Goal: Task Accomplishment & Management: Use online tool/utility

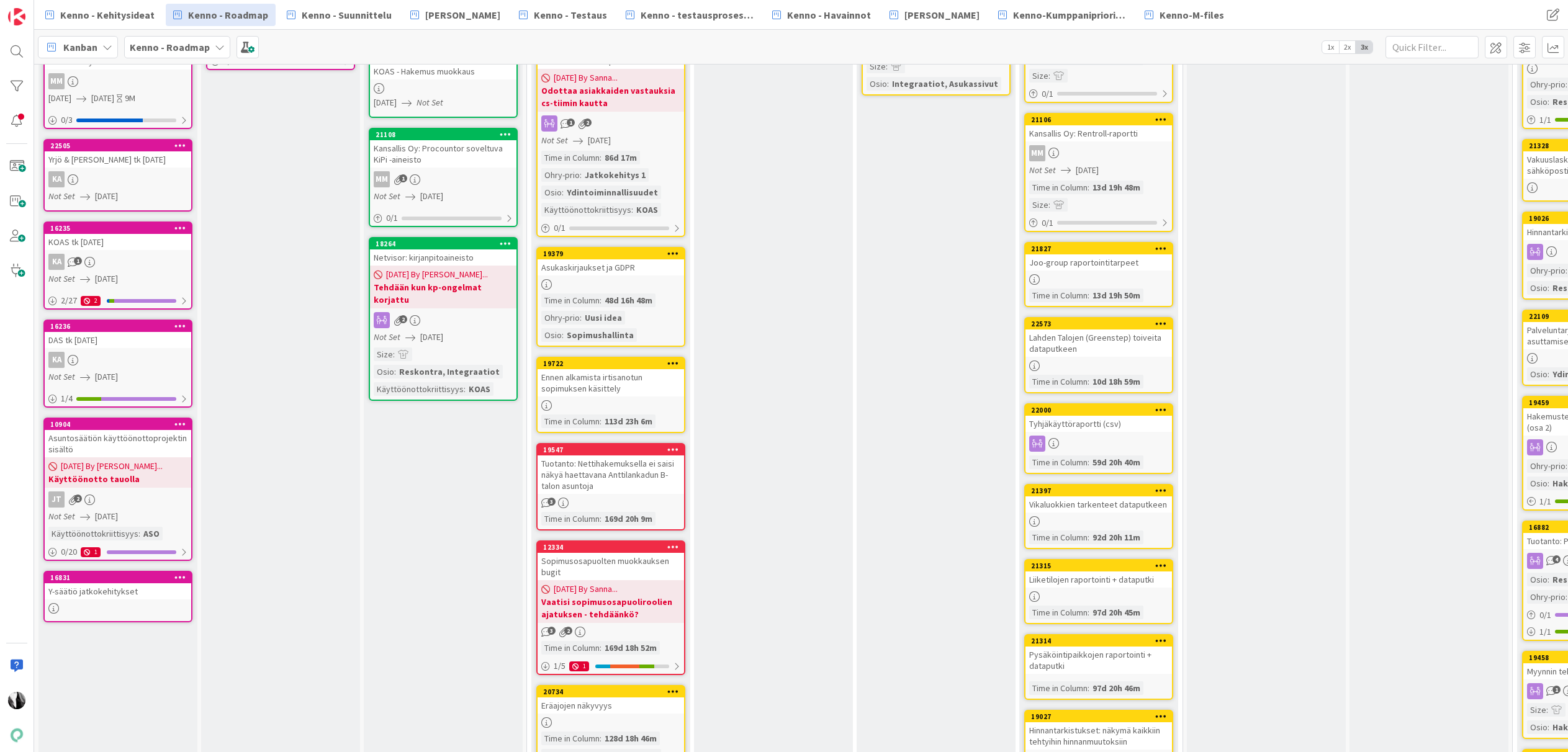
scroll to position [459, 20]
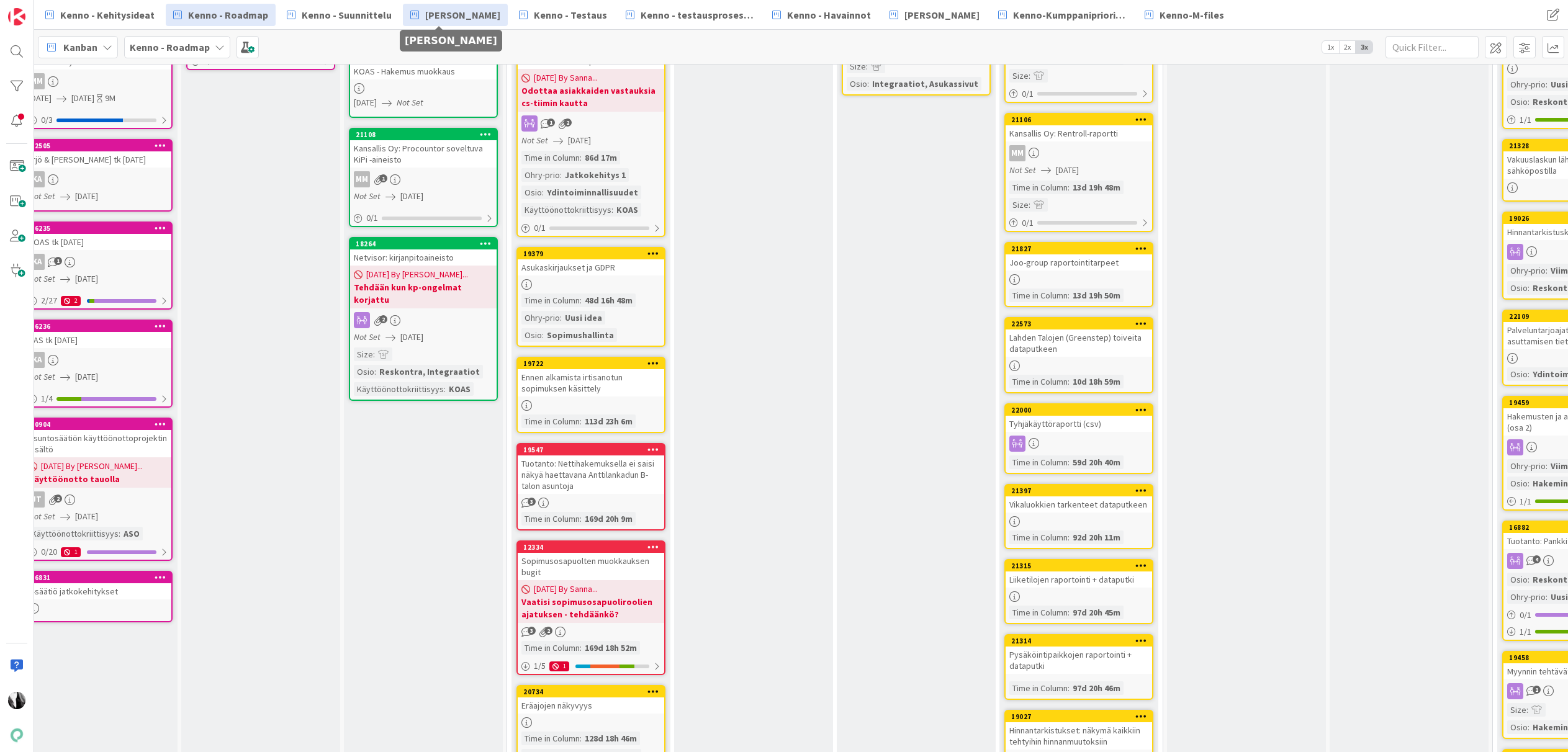
click at [466, 16] on span "[PERSON_NAME]" at bounding box center [462, 15] width 75 height 15
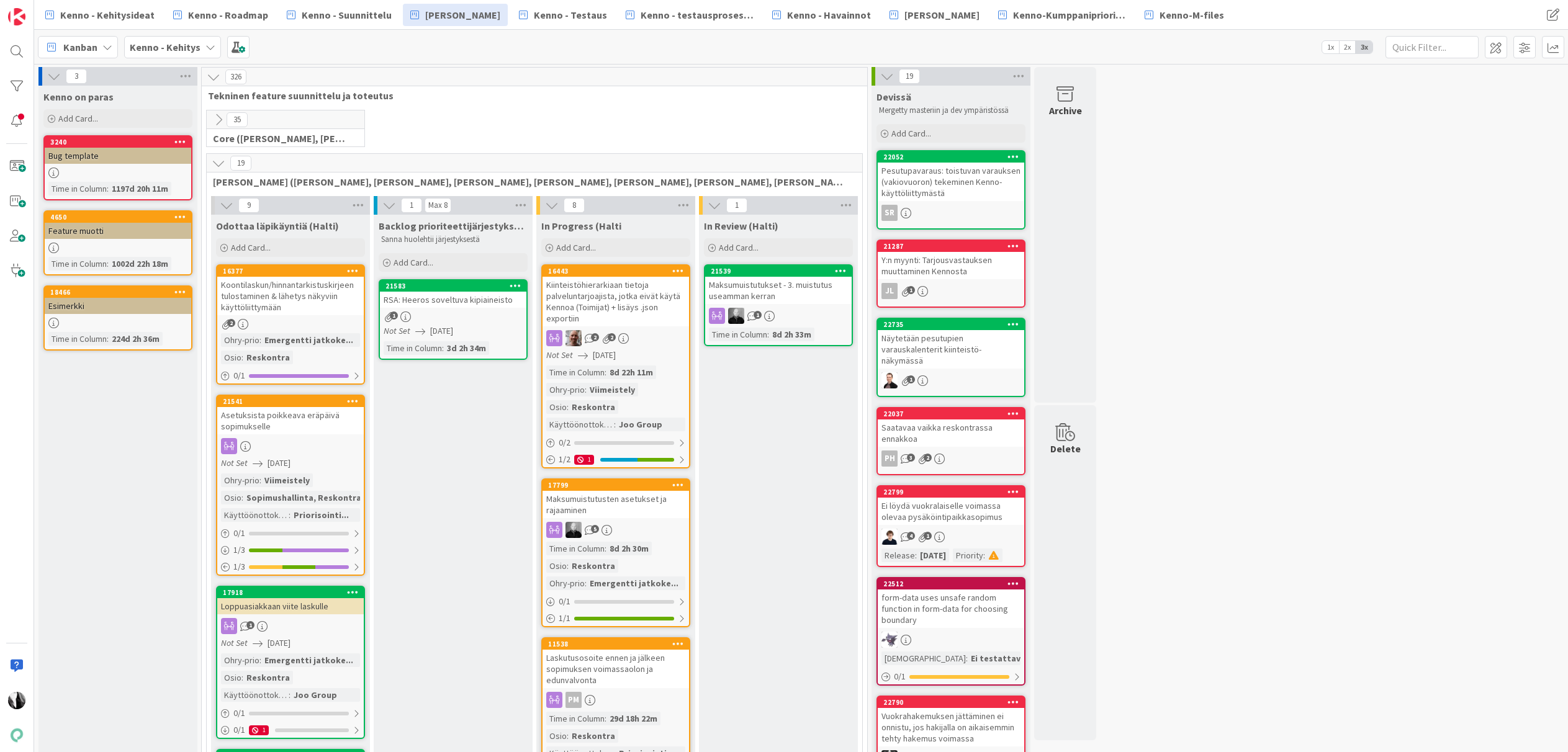
click at [217, 162] on icon at bounding box center [218, 163] width 14 height 14
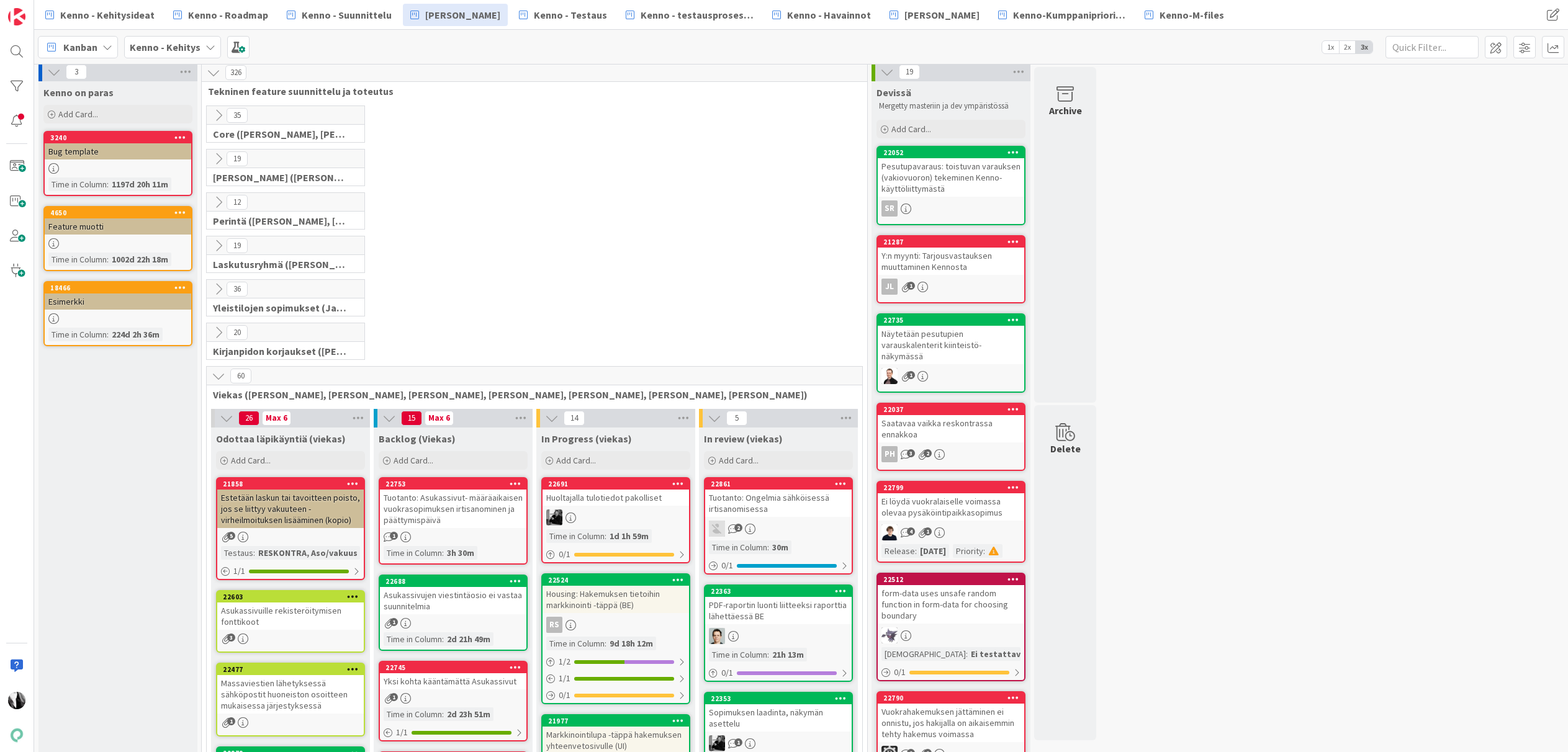
scroll to position [9, 0]
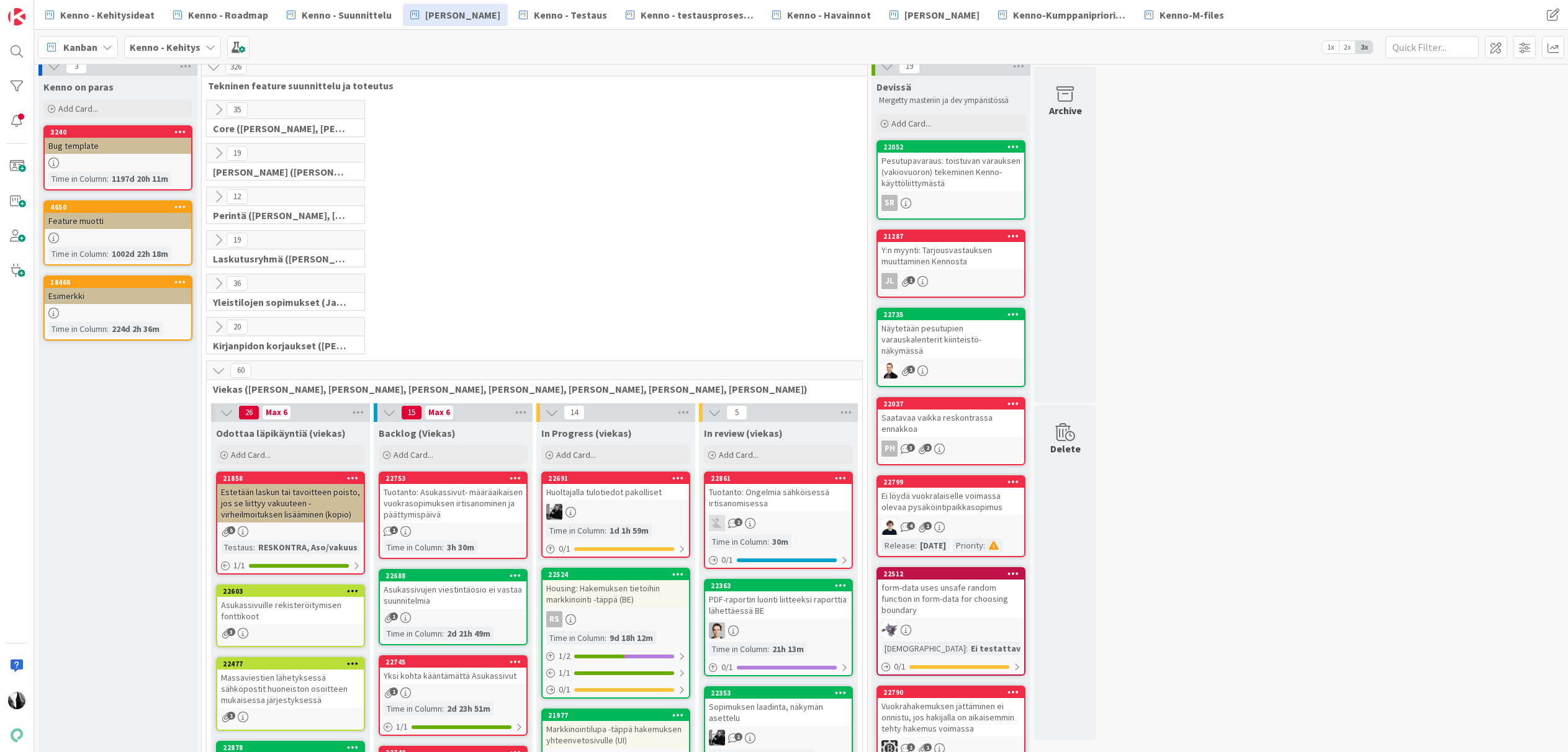
click at [218, 196] on icon at bounding box center [218, 196] width 14 height 14
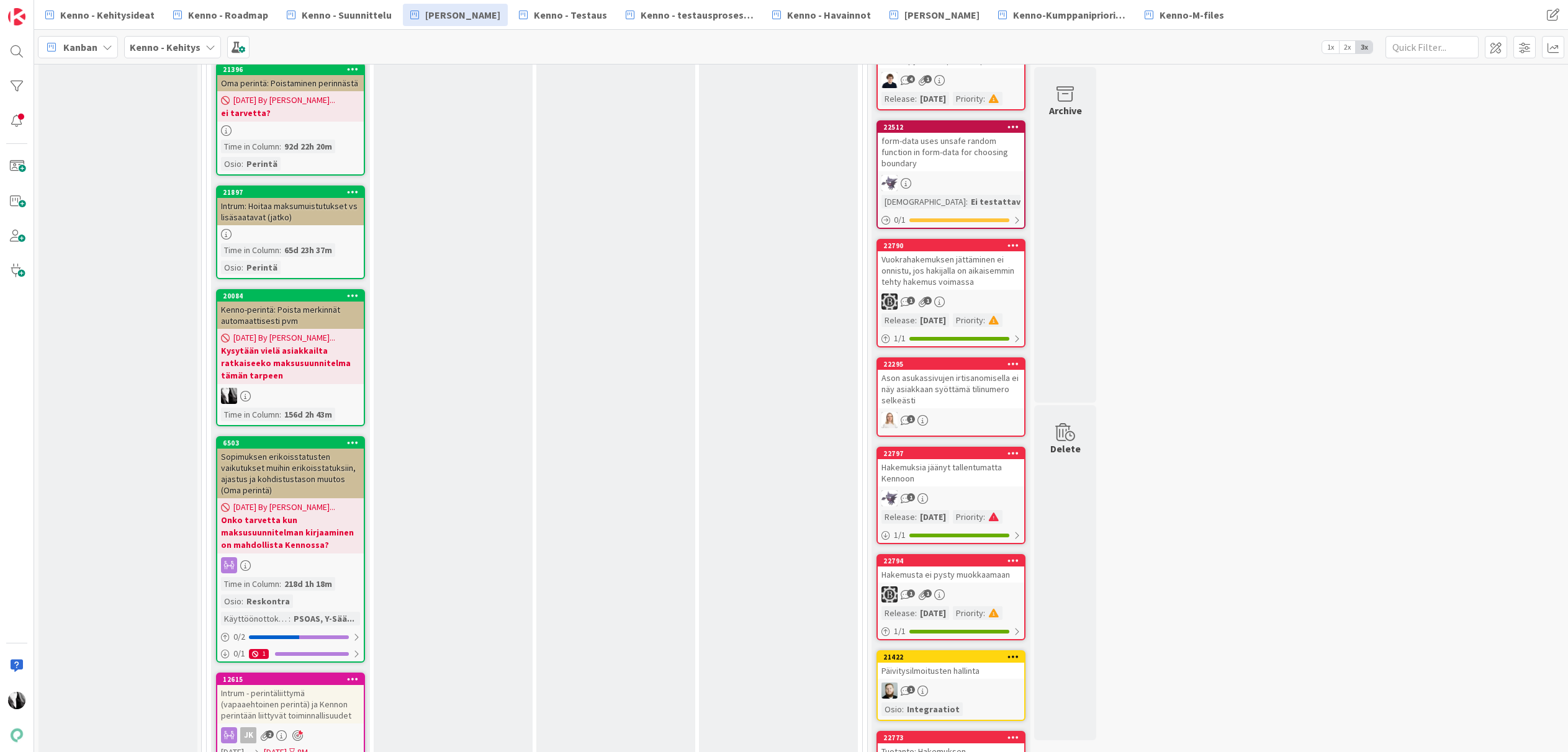
scroll to position [0, 0]
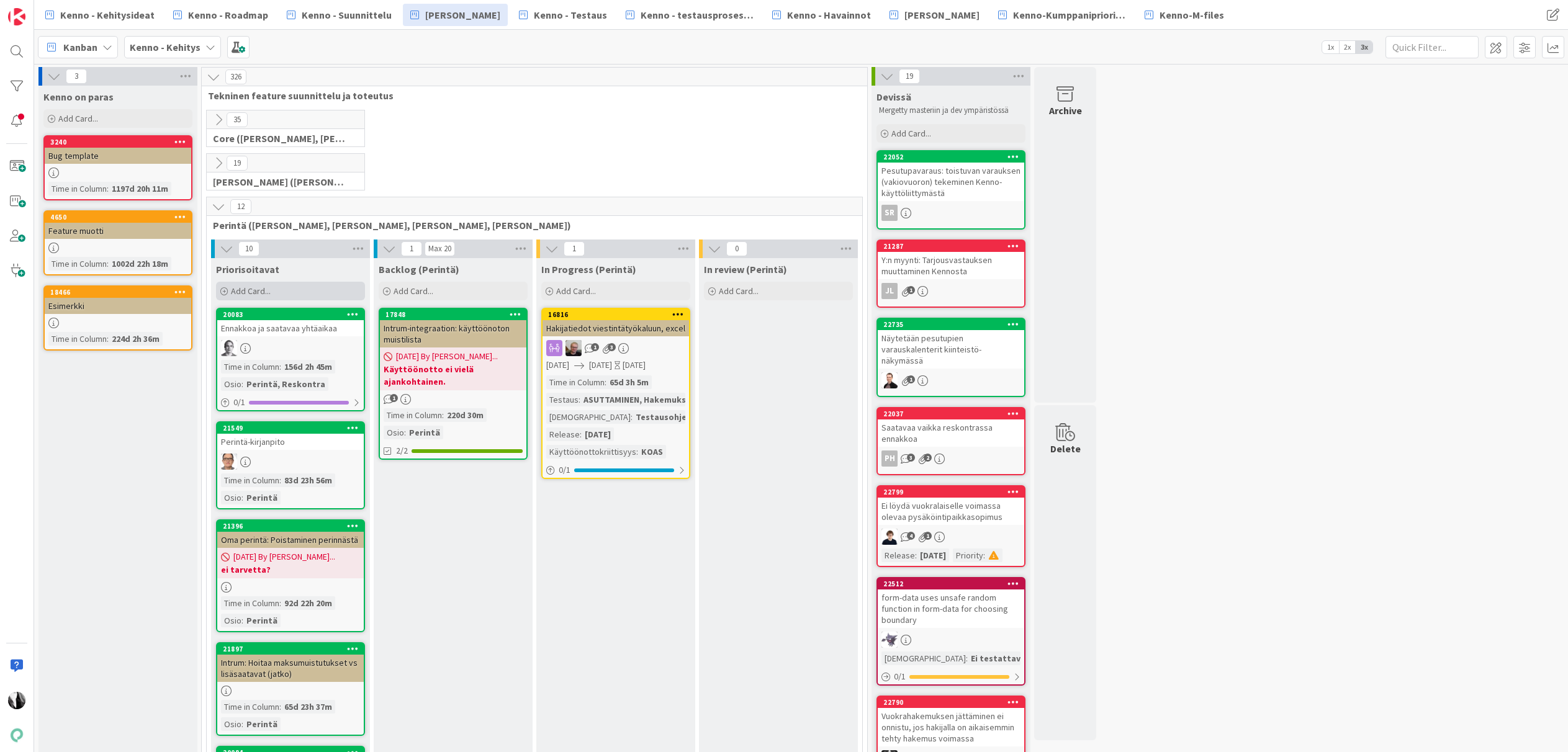
click at [279, 288] on div "Add Card..." at bounding box center [290, 290] width 149 height 18
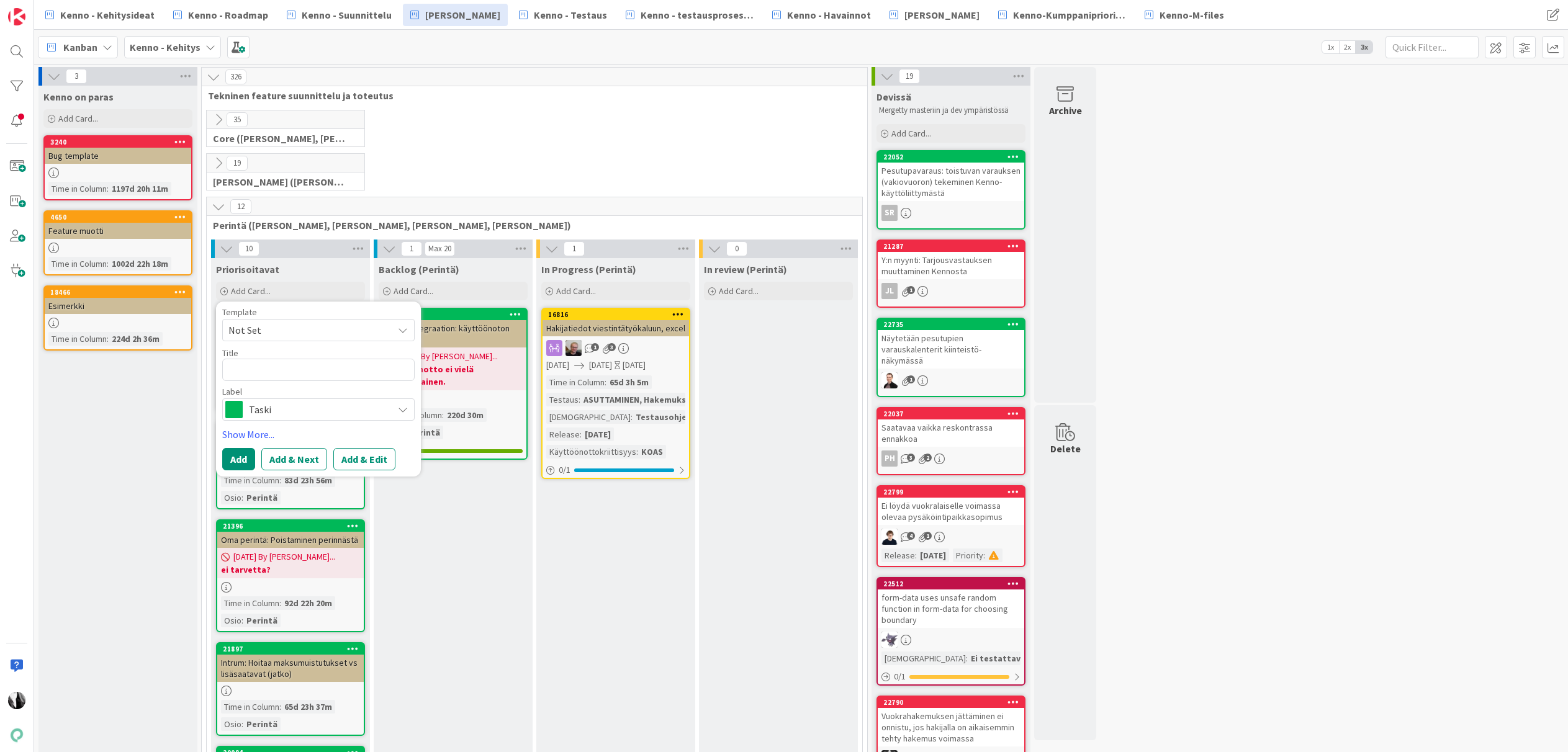
type textarea "x"
type textarea "Va"
type textarea "x"
type textarea "Vaku"
type textarea "x"
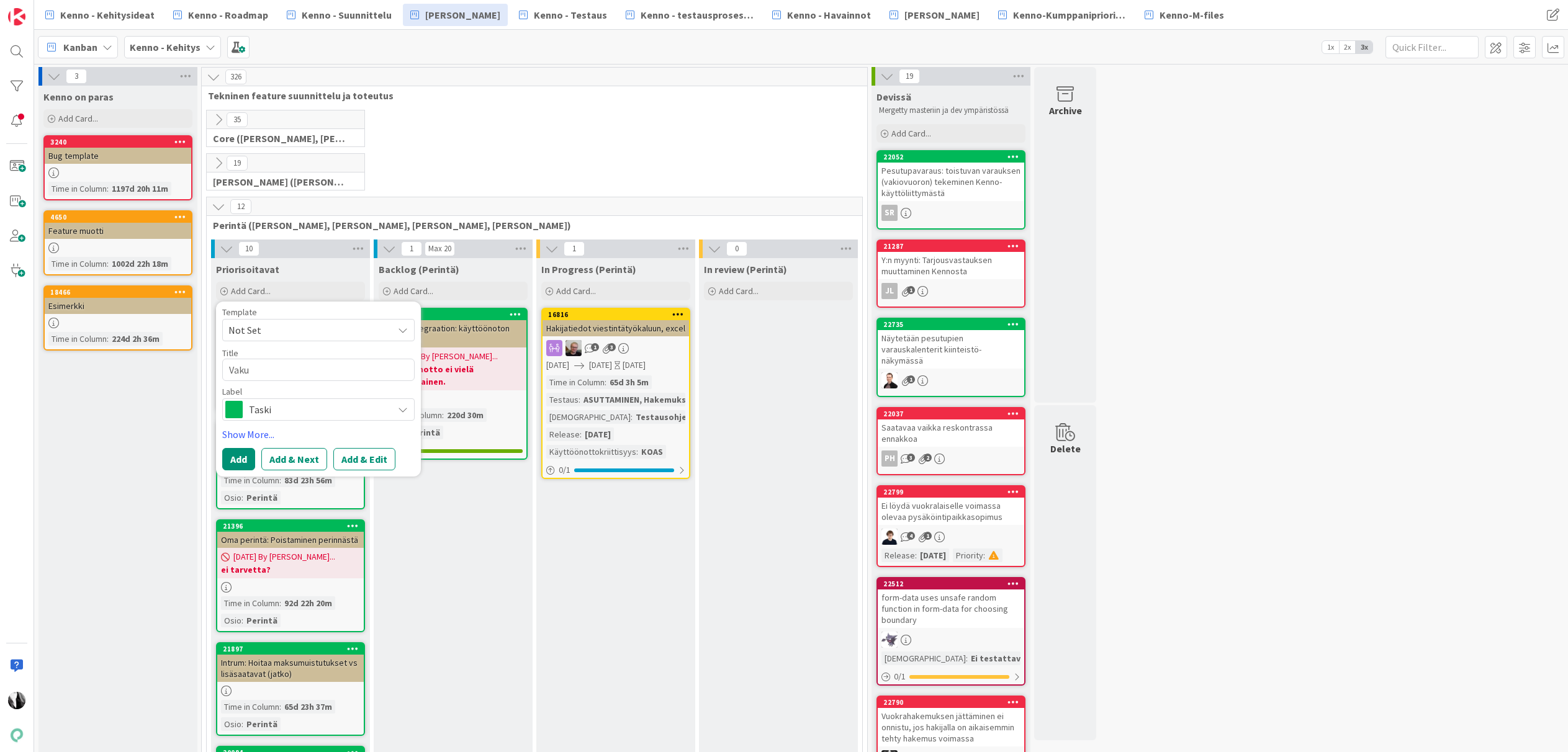
type textarea "Vakuu"
type textarea "x"
type textarea "Vakuud"
type textarea "x"
type textarea "Vakuude"
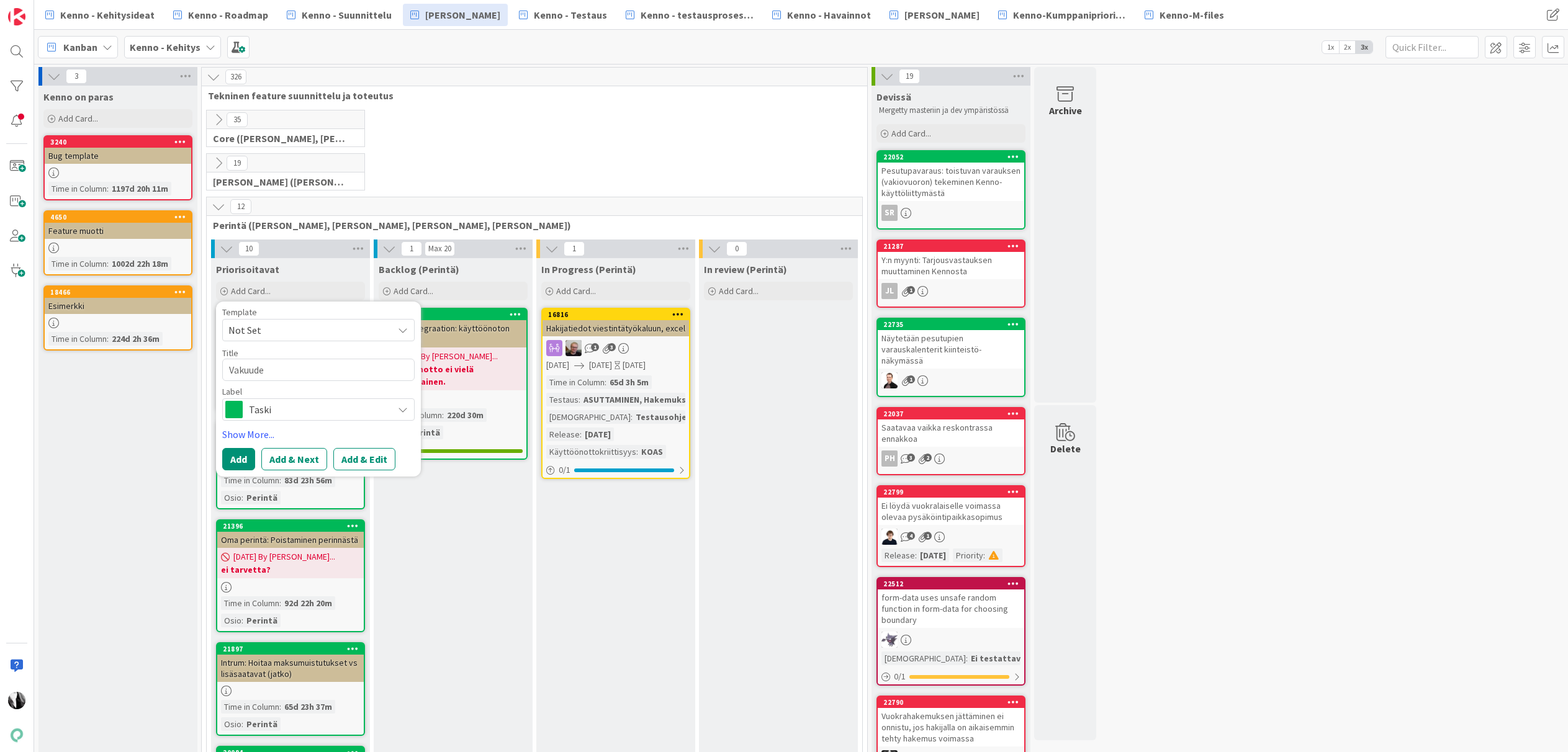
type textarea "x"
type textarea "Vakuuden"
type textarea "x"
type textarea "Vakuuden"
type textarea "x"
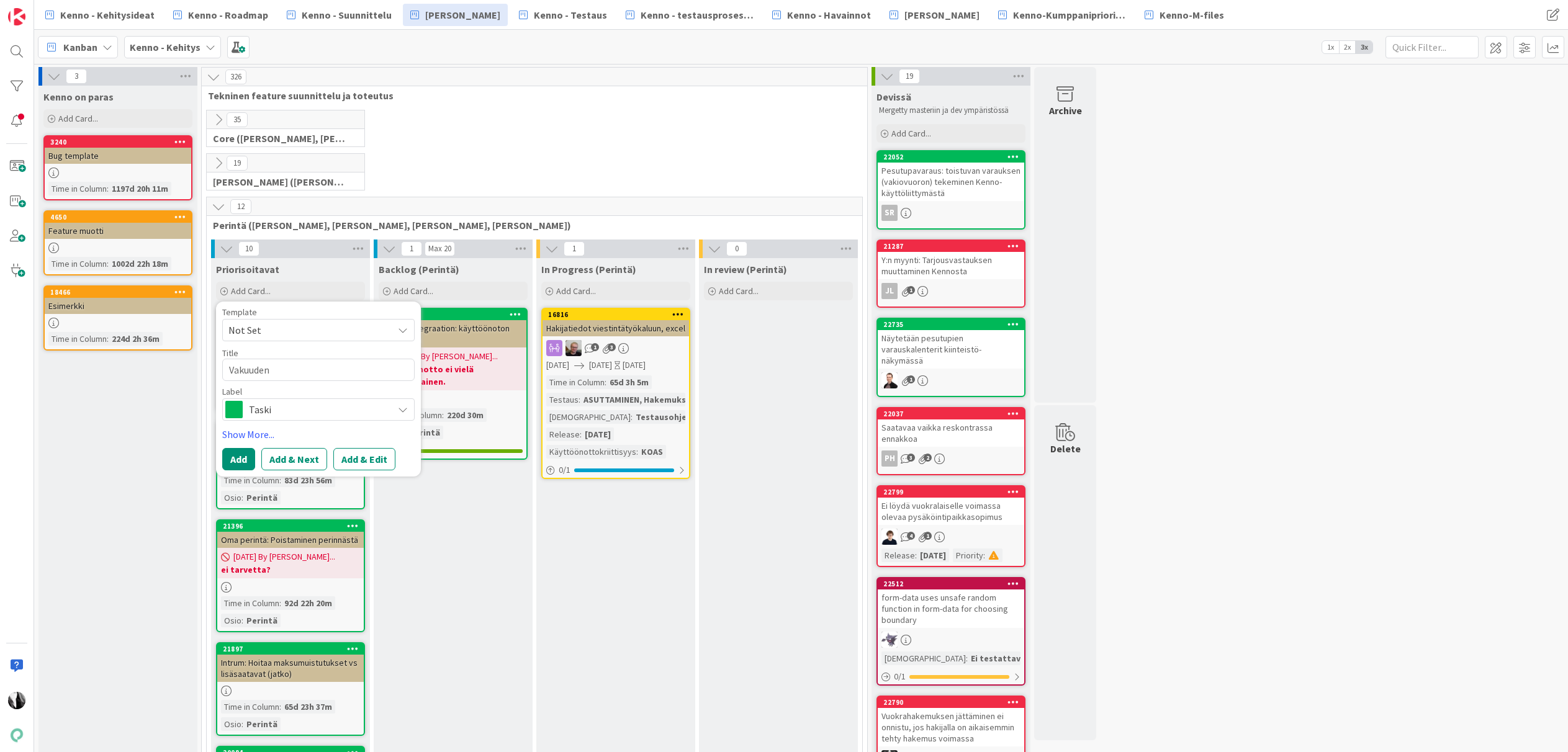
type textarea "Vakuuden k"
type textarea "x"
type textarea "Vakuuden käs"
type textarea "x"
type textarea "Vakuuden käsi"
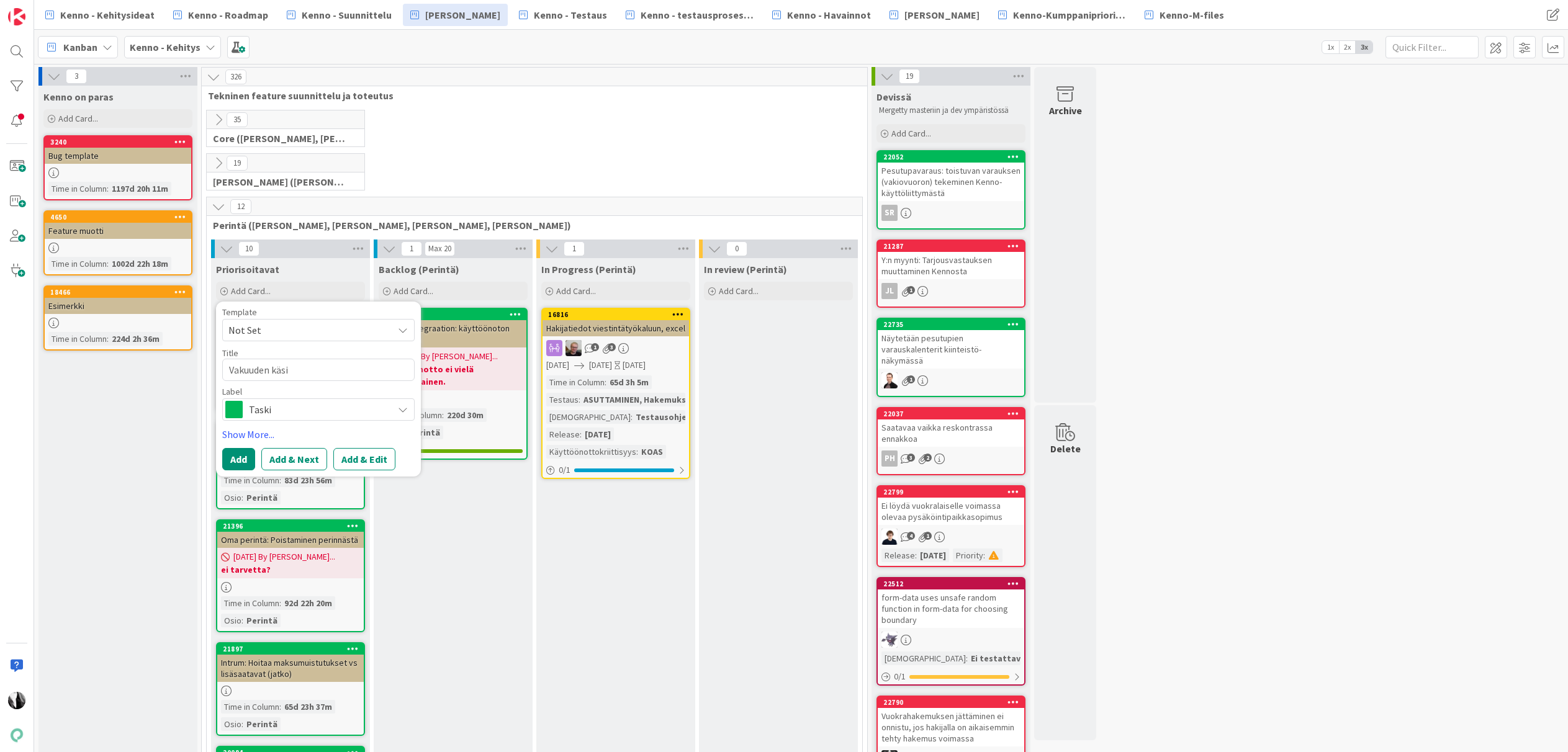
type textarea "x"
type textarea "Vakuuden käsit"
type textarea "x"
type textarea "Vakuuden käsitt"
type textarea "x"
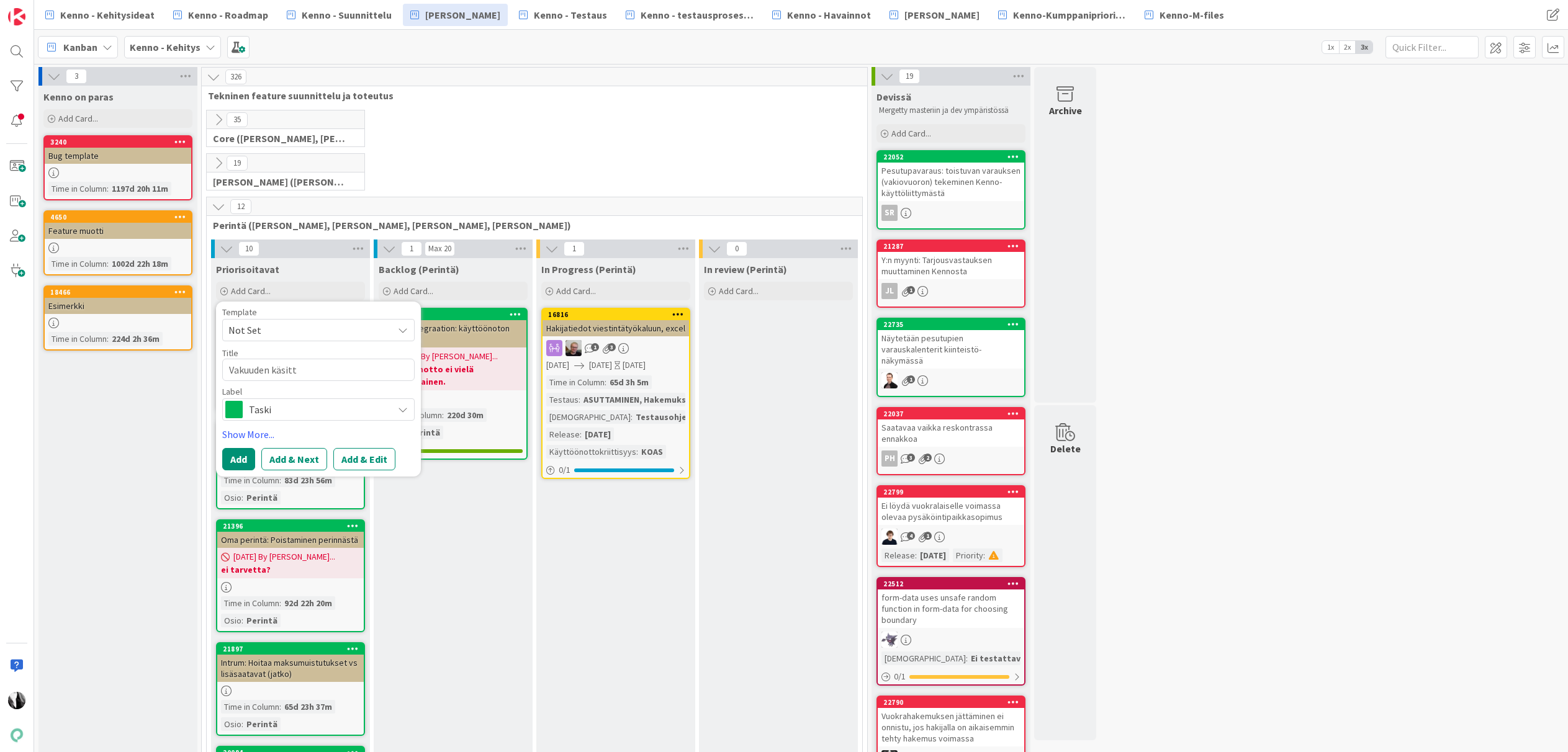
type textarea "Vakuuden käsitte"
type textarea "x"
type textarea "Vakuuden käsittely"
type textarea "x"
type textarea "Vakuuden käsittely"
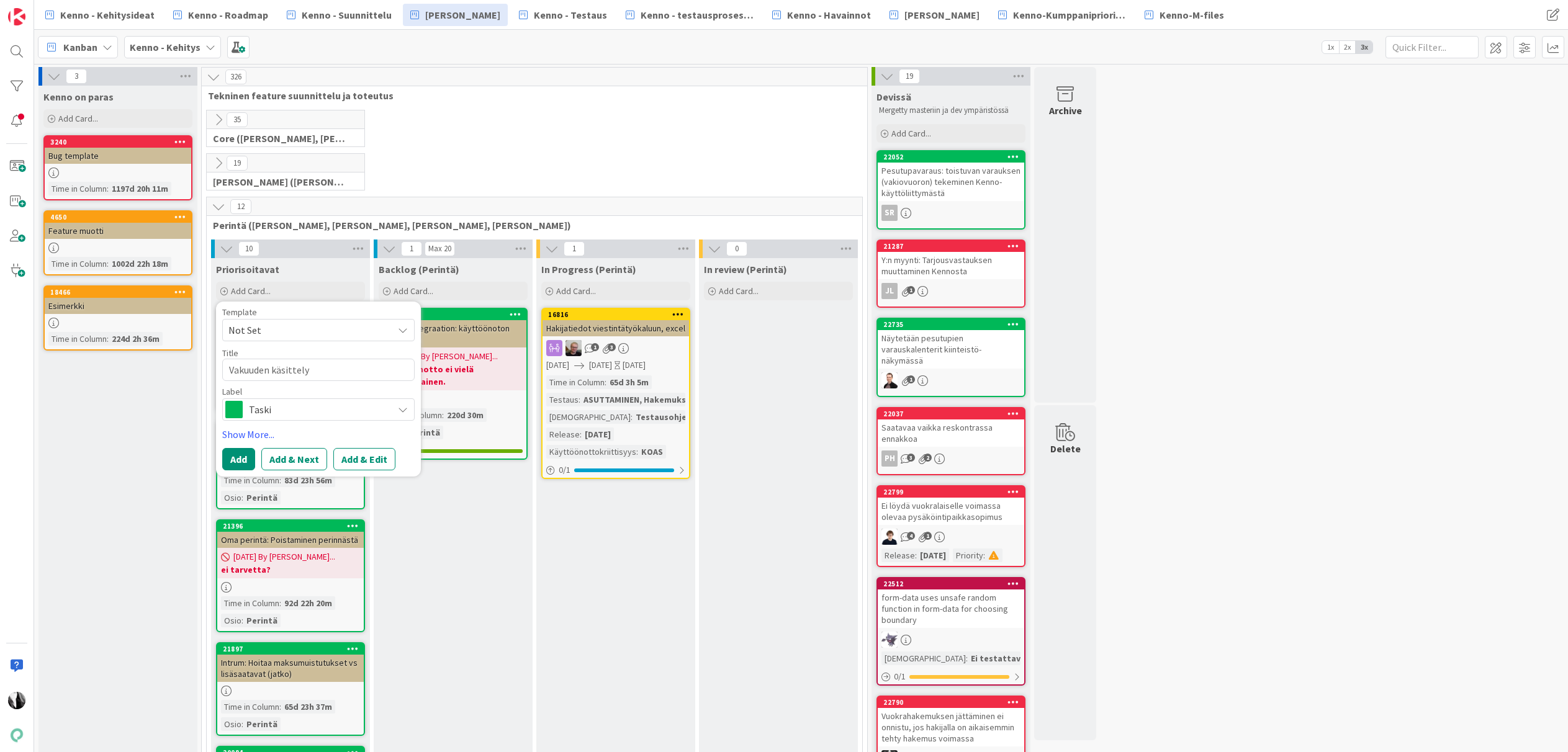
type textarea "x"
type textarea "Vakuuden käsittely ("
type textarea "x"
type textarea "Vakuuden käsittely (O"
type textarea "x"
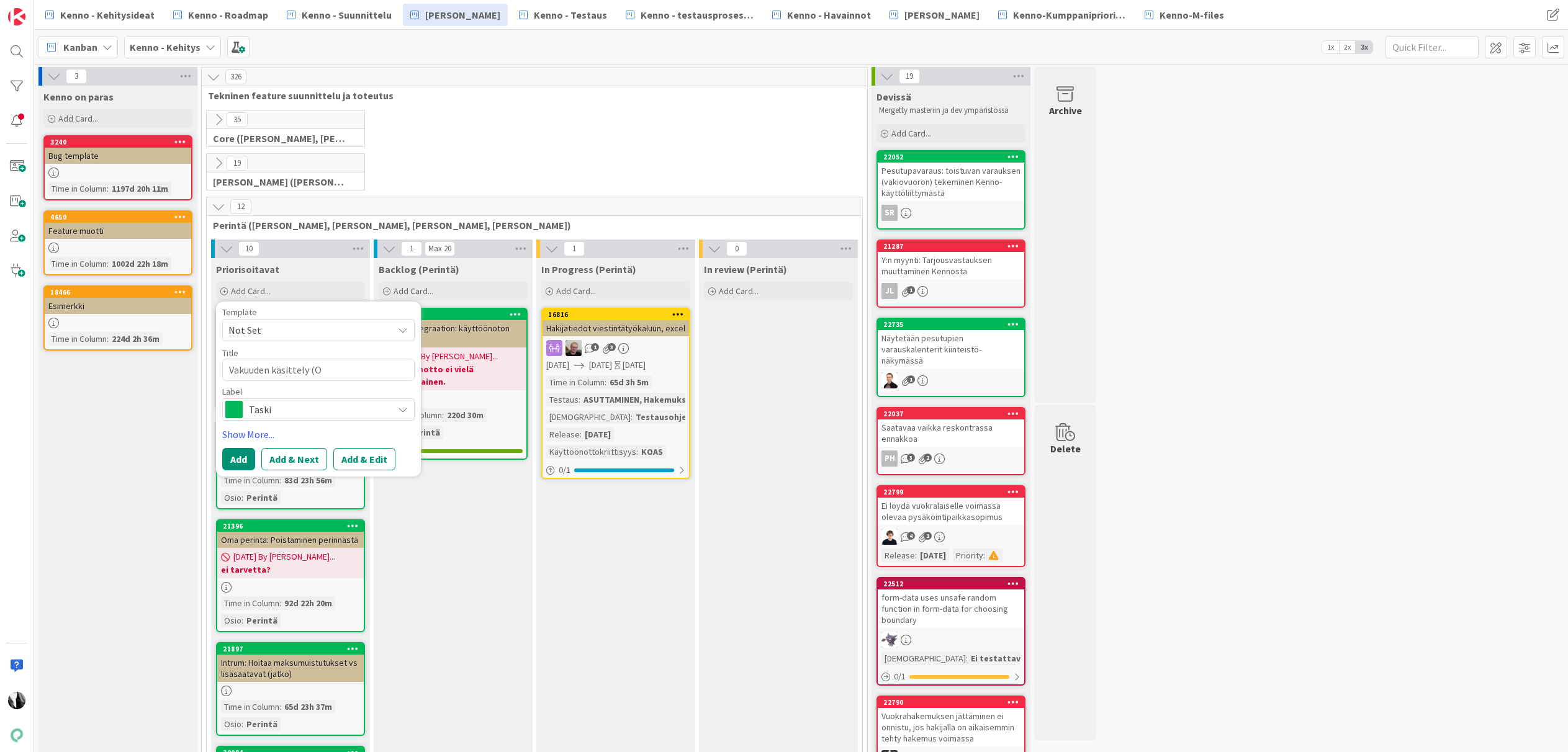
type textarea "Vakuuden käsittely (Om"
type textarea "x"
type textarea "Vakuuden käsittely (Omap"
type textarea "x"
type textarea "Vakuuden käsittely (Omape"
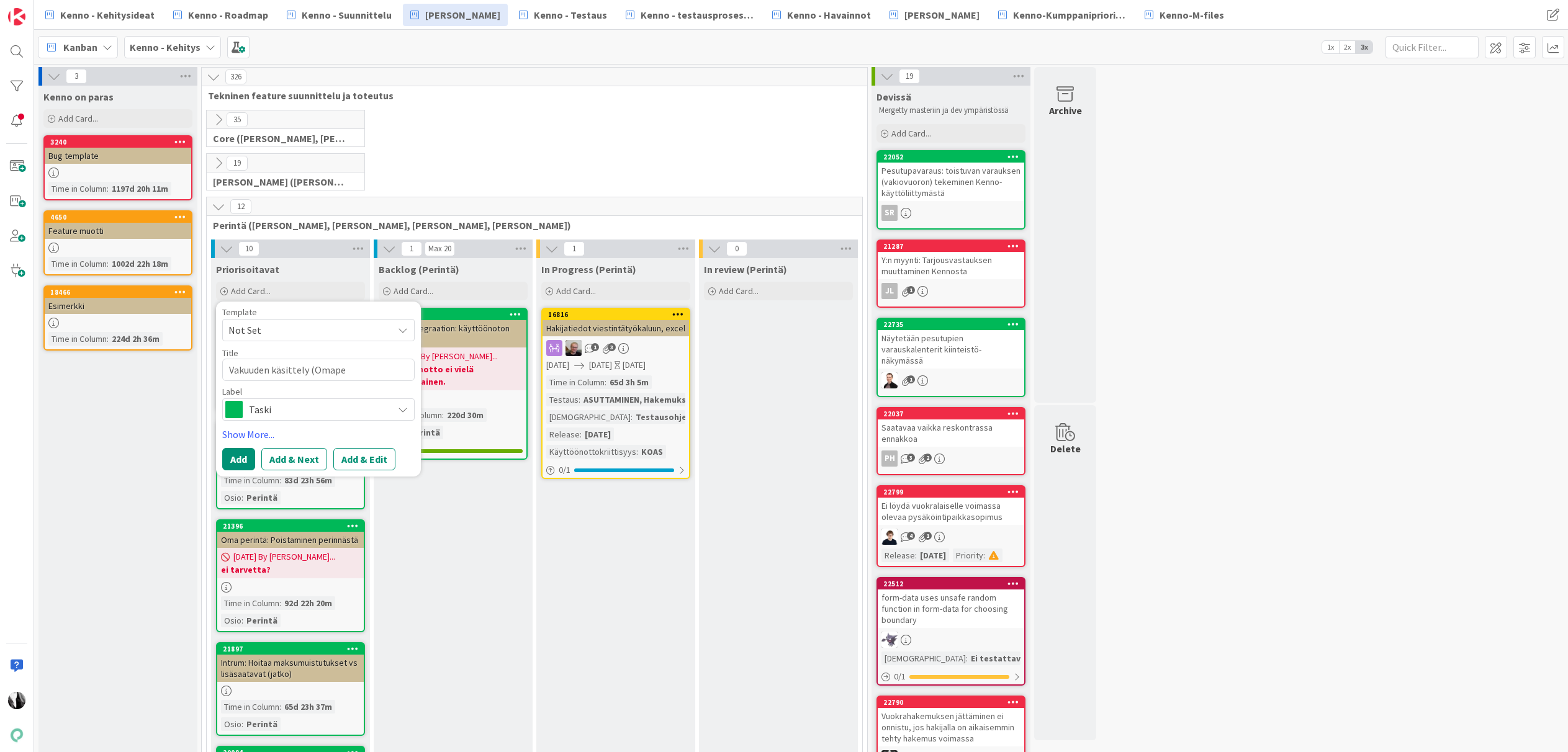
type textarea "x"
type textarea "Vakuuden käsittely (Omaper"
type textarea "x"
type textarea "Vakuuden käsittely (Omaperi"
type textarea "x"
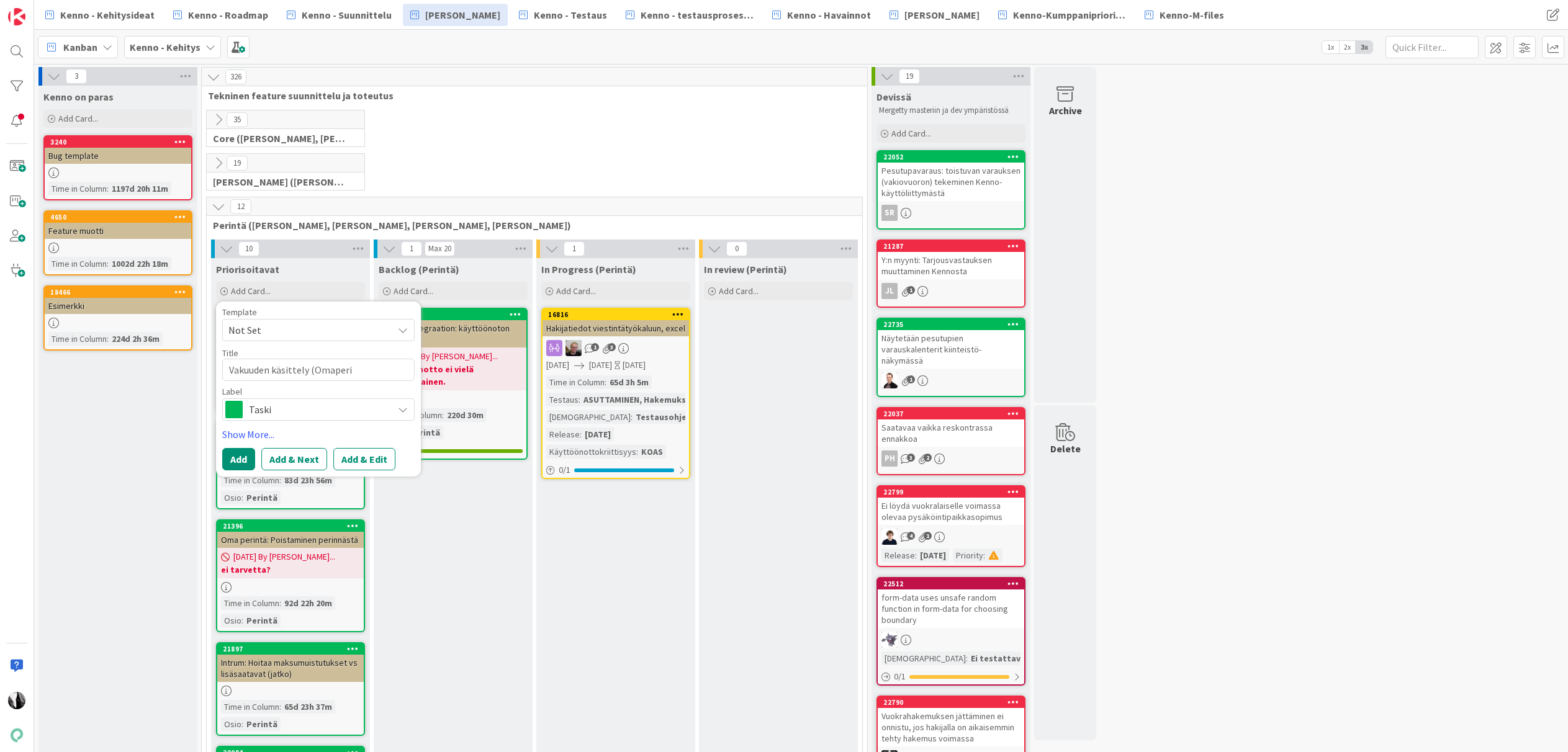
type textarea "Vakuuden käsittely (Omaperin"
type textarea "x"
type textarea "Vakuuden käsittely (Omaperint"
type textarea "x"
type textarea "Vakuuden käsittely (Omaperintä"
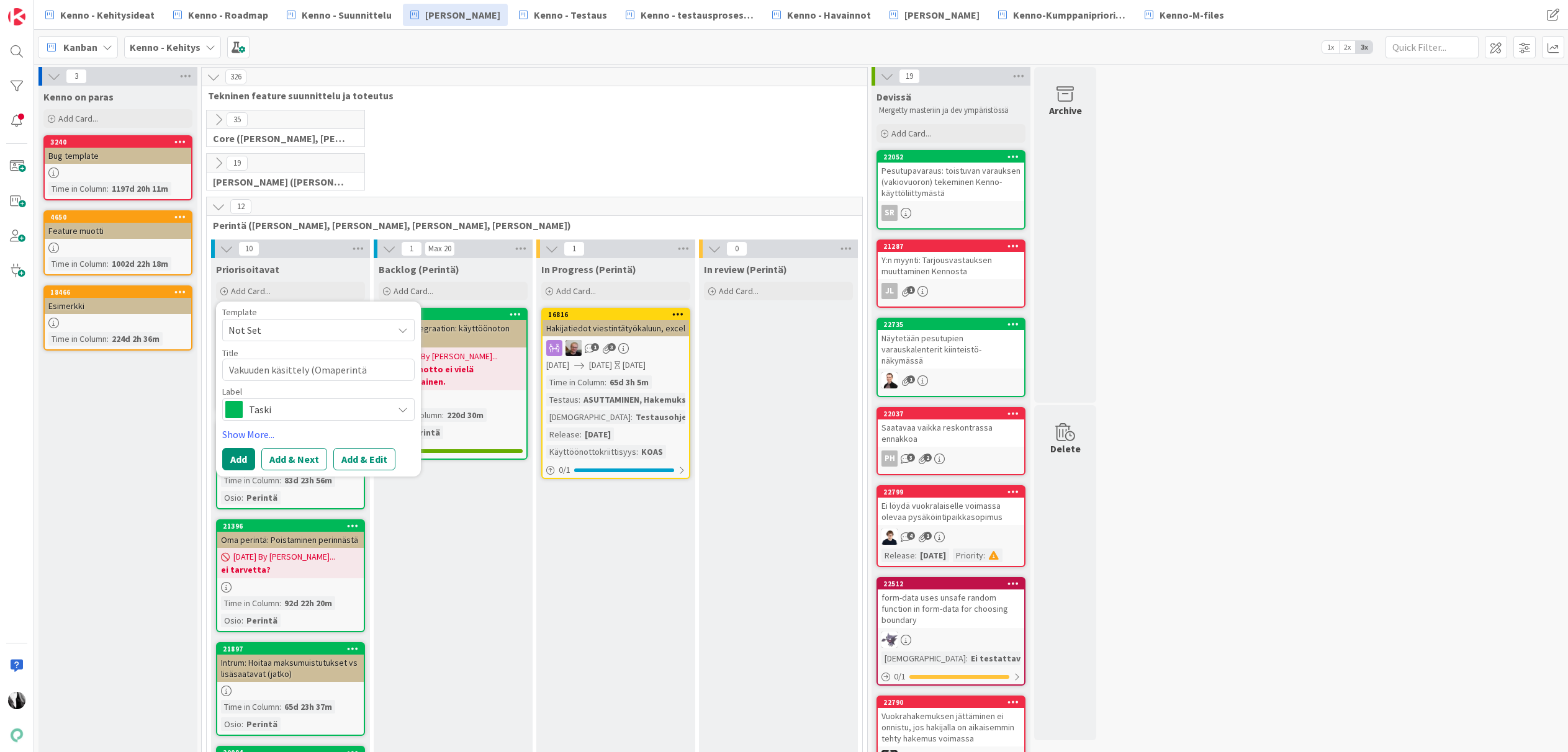
type textarea "x"
type textarea "Vakuuden käsittely (Omaperintä)"
click at [234, 434] on link "Show More..." at bounding box center [318, 434] width 192 height 15
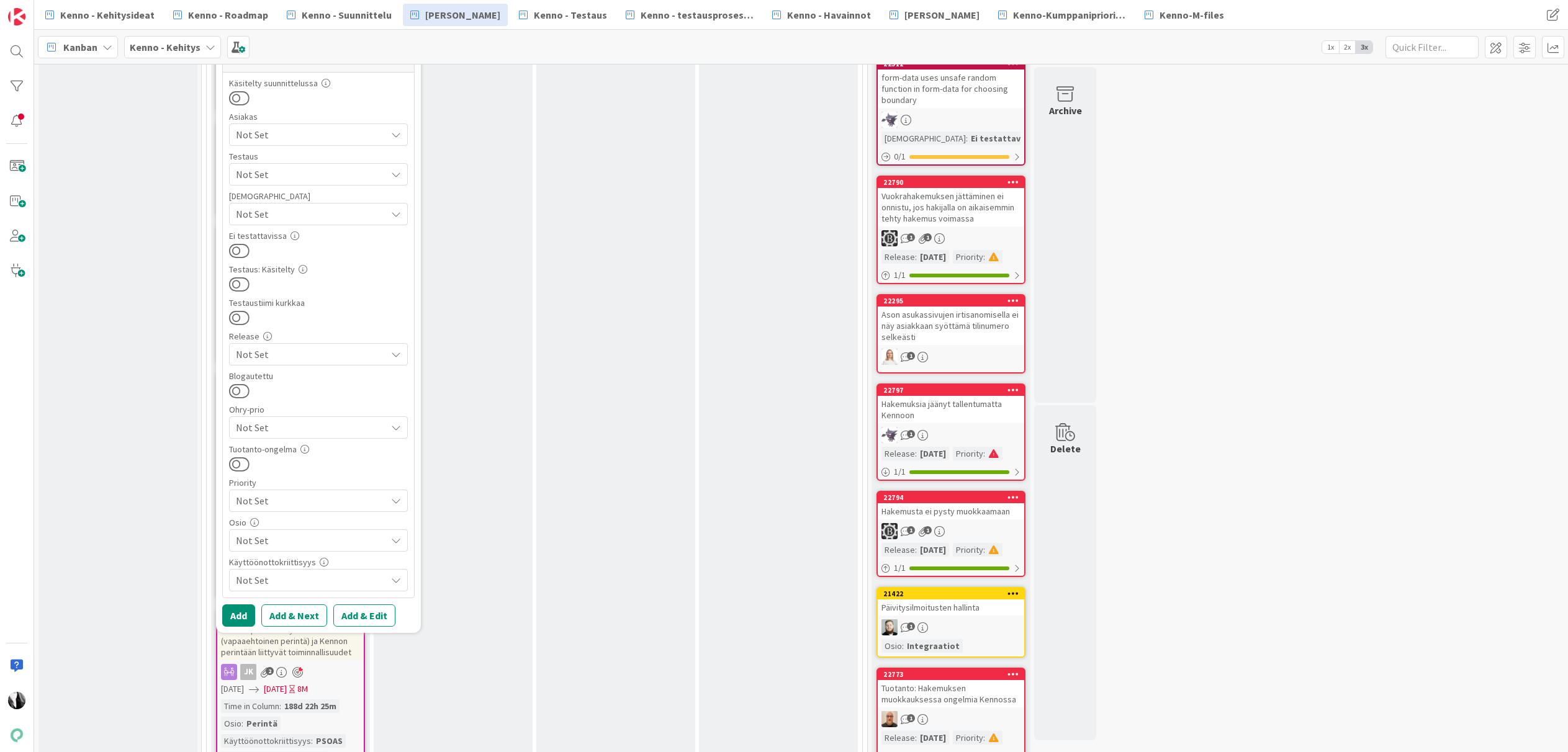
scroll to position [520, 0]
click at [341, 539] on span "Not Set" at bounding box center [311, 541] width 150 height 15
click at [260, 420] on link "Perintä" at bounding box center [305, 422] width 203 height 22
click at [374, 615] on button "Add & Edit" at bounding box center [364, 615] width 62 height 22
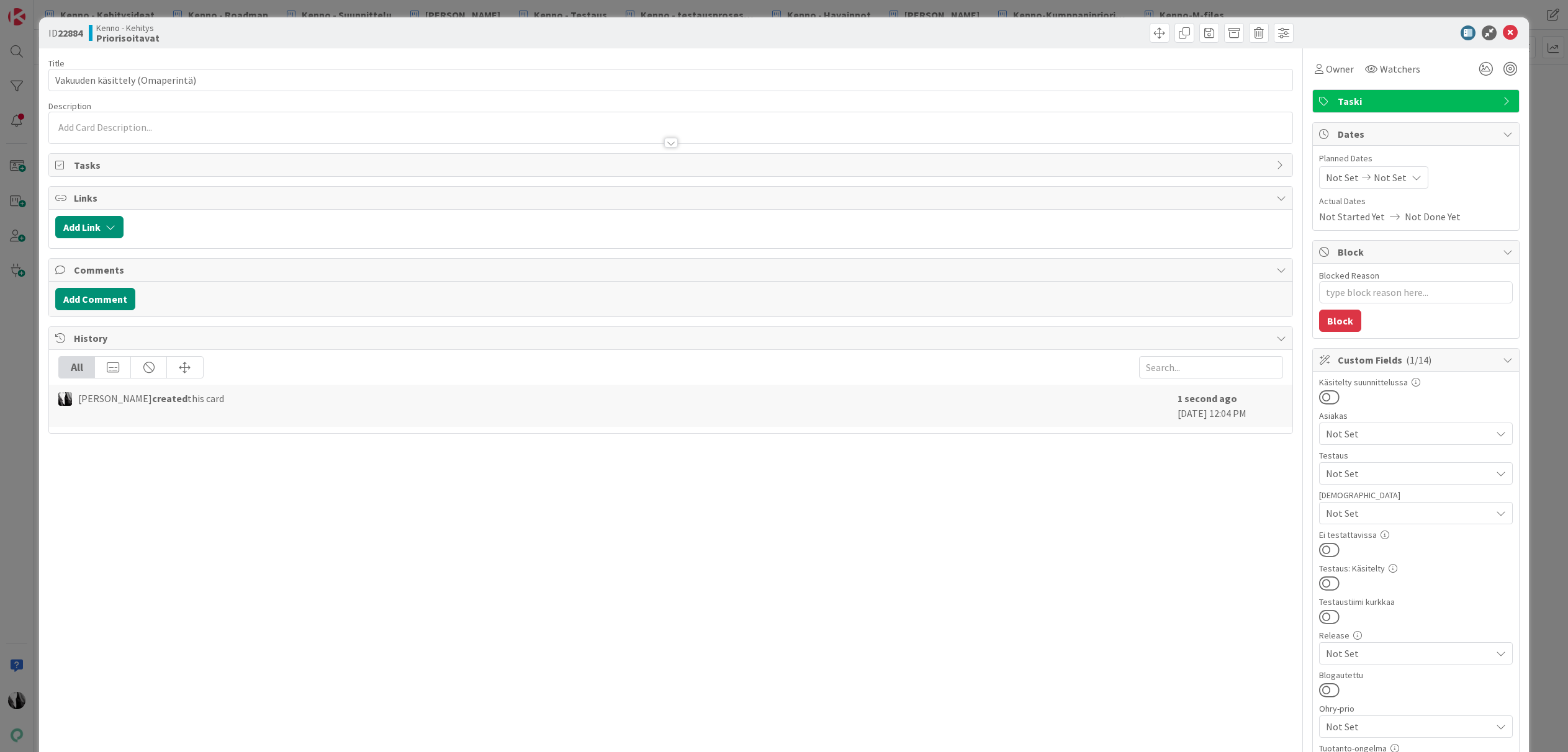
click at [1381, 434] on span "Not Set" at bounding box center [1408, 434] width 165 height 15
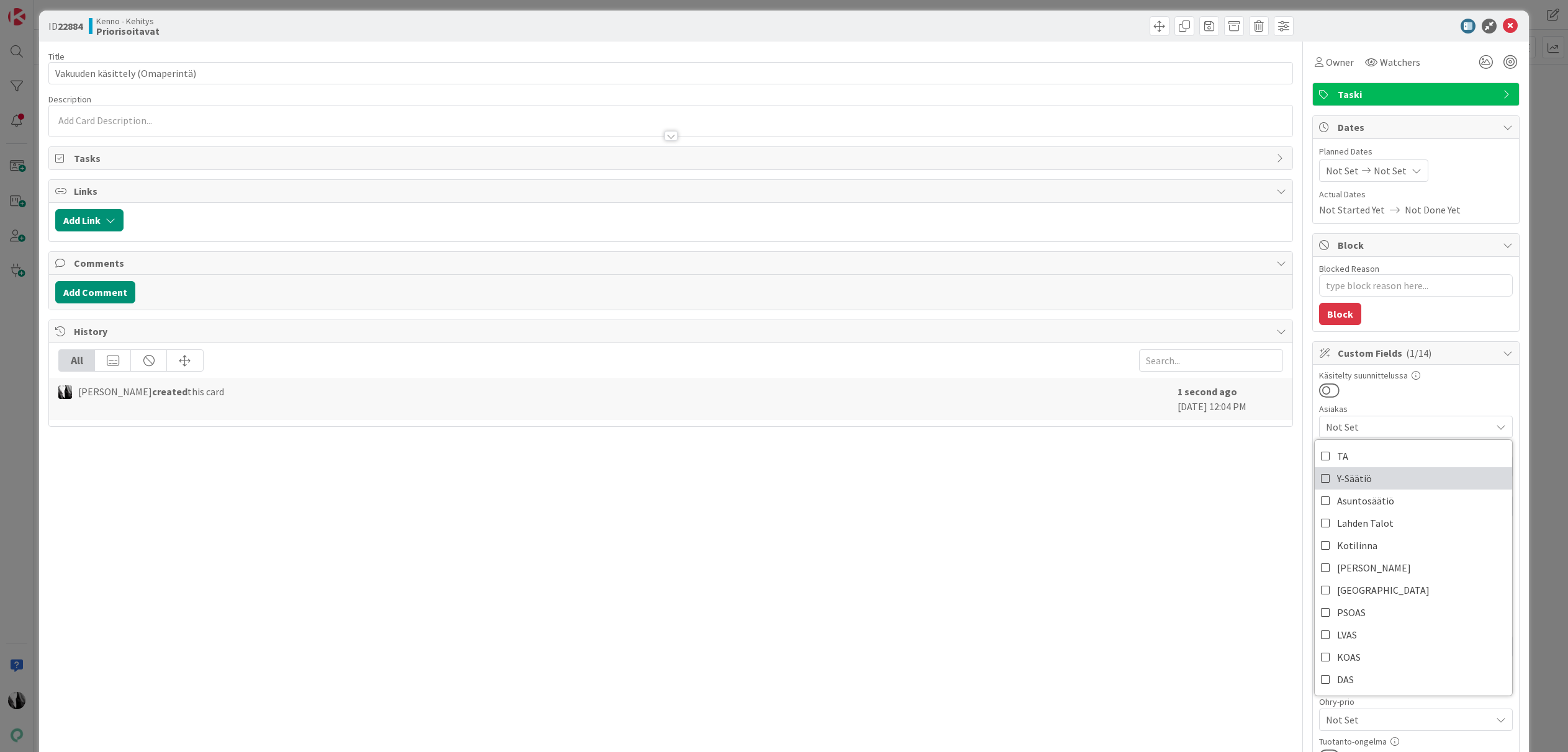
click at [1371, 477] on link "Y-Säätiö" at bounding box center [1413, 478] width 197 height 22
click at [1049, 510] on div "Title 31 / 128 Vakuuden käsittely (Omaperintä) Description Owner Watchers Taski…" at bounding box center [670, 583] width 1244 height 1087
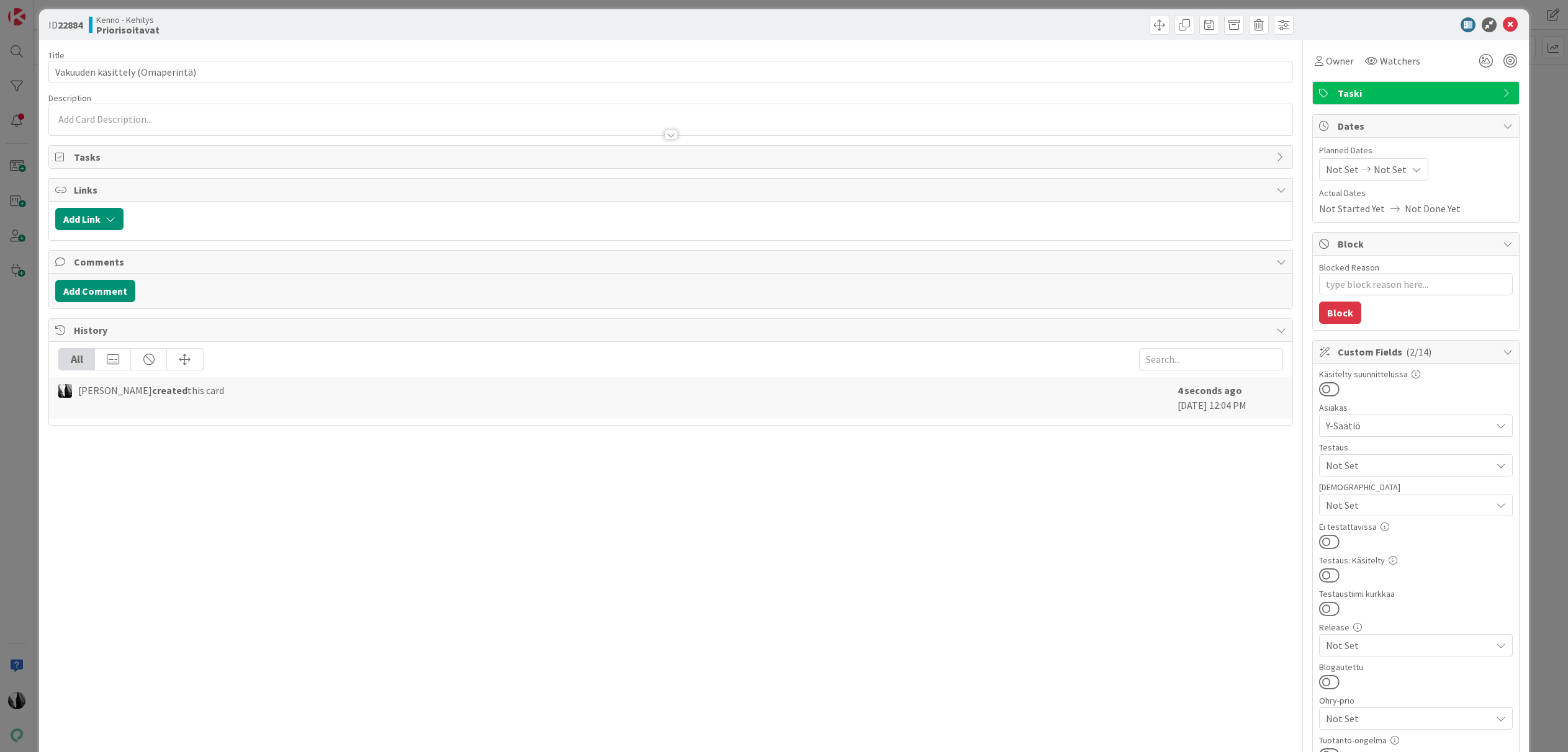
scroll to position [7, 0]
type textarea "x"
click at [188, 120] on div "Katja Vuoti-Heikkinen just joined" at bounding box center [670, 121] width 1244 height 31
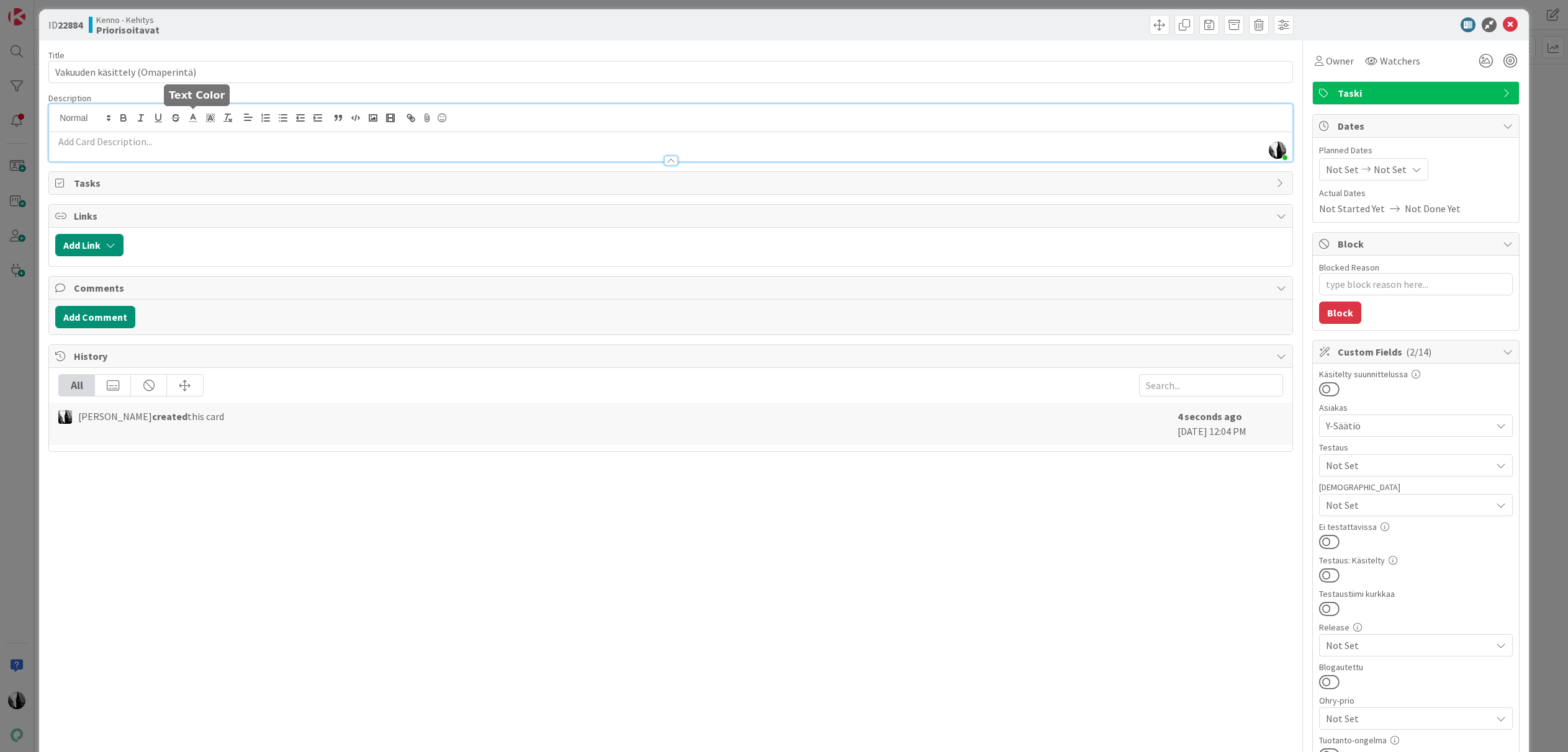
scroll to position [12, 0]
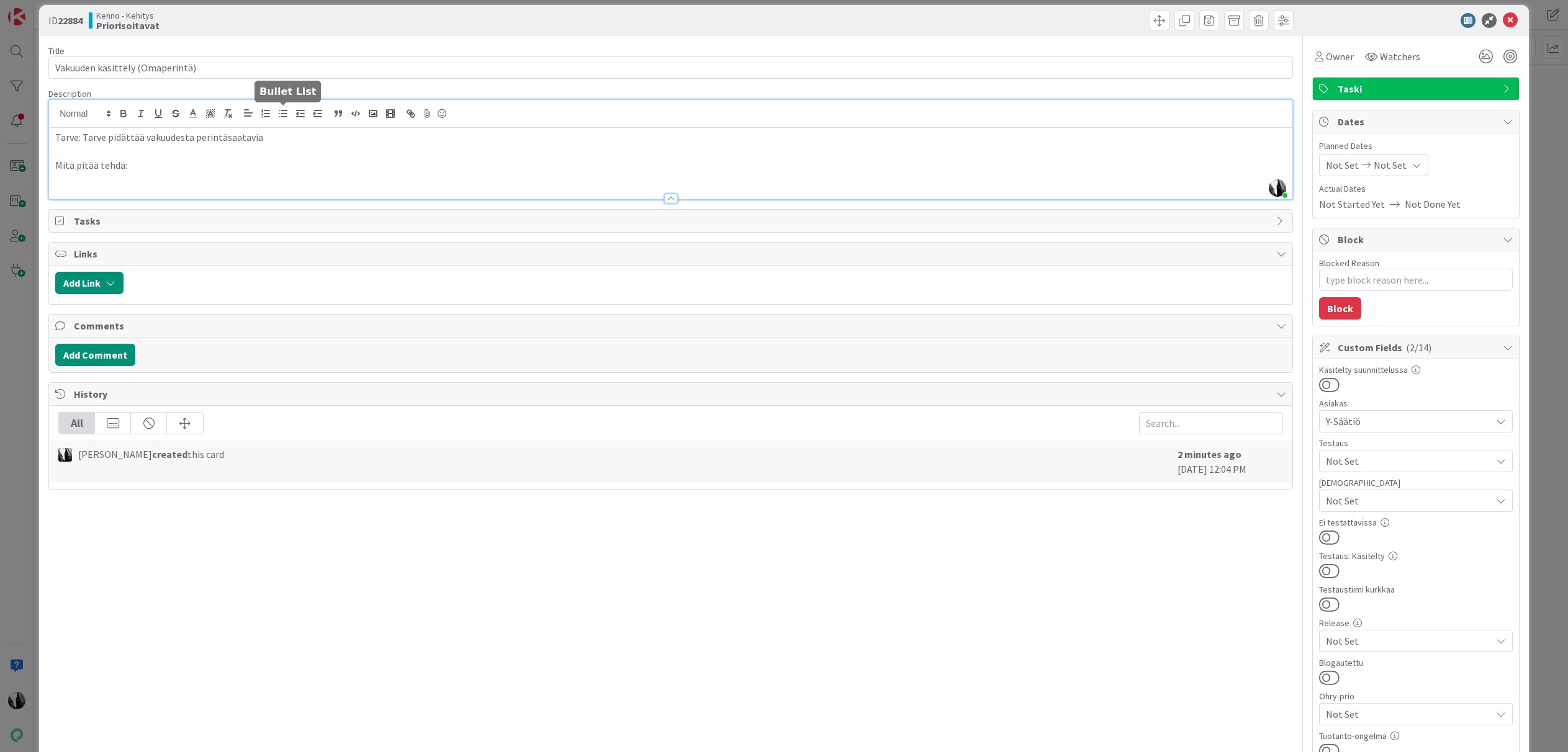
click at [288, 113] on icon "button" at bounding box center [283, 114] width 11 height 11
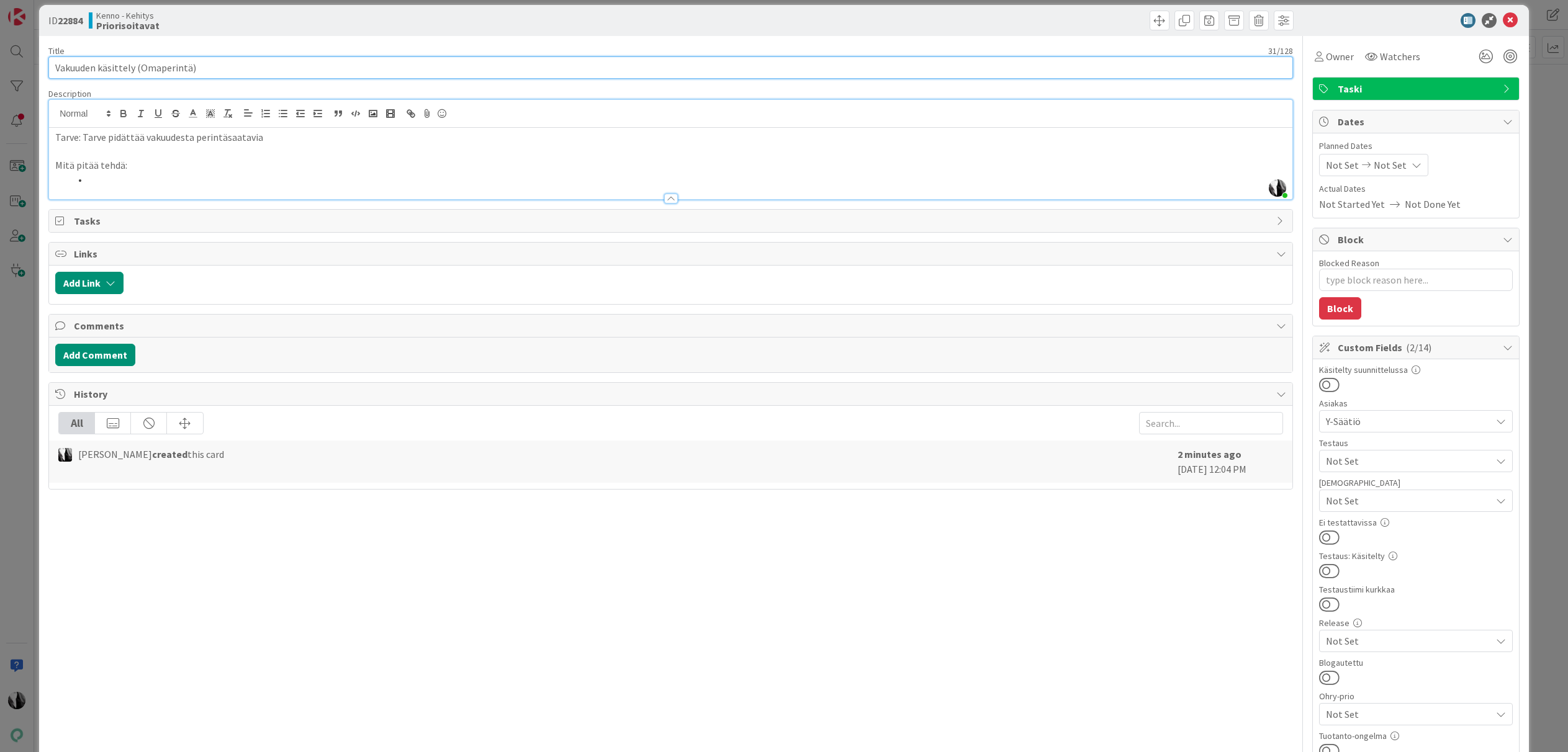
click at [167, 65] on input "Vakuuden käsittely (Omaperintä)" at bounding box center [670, 67] width 1244 height 22
click at [186, 68] on input "Vakuuden käsittely (Omaperintä)" at bounding box center [670, 67] width 1244 height 22
type textarea "x"
type input "Vakuuden käsittely (Omaperintä+Intrum)"
type textarea "x"
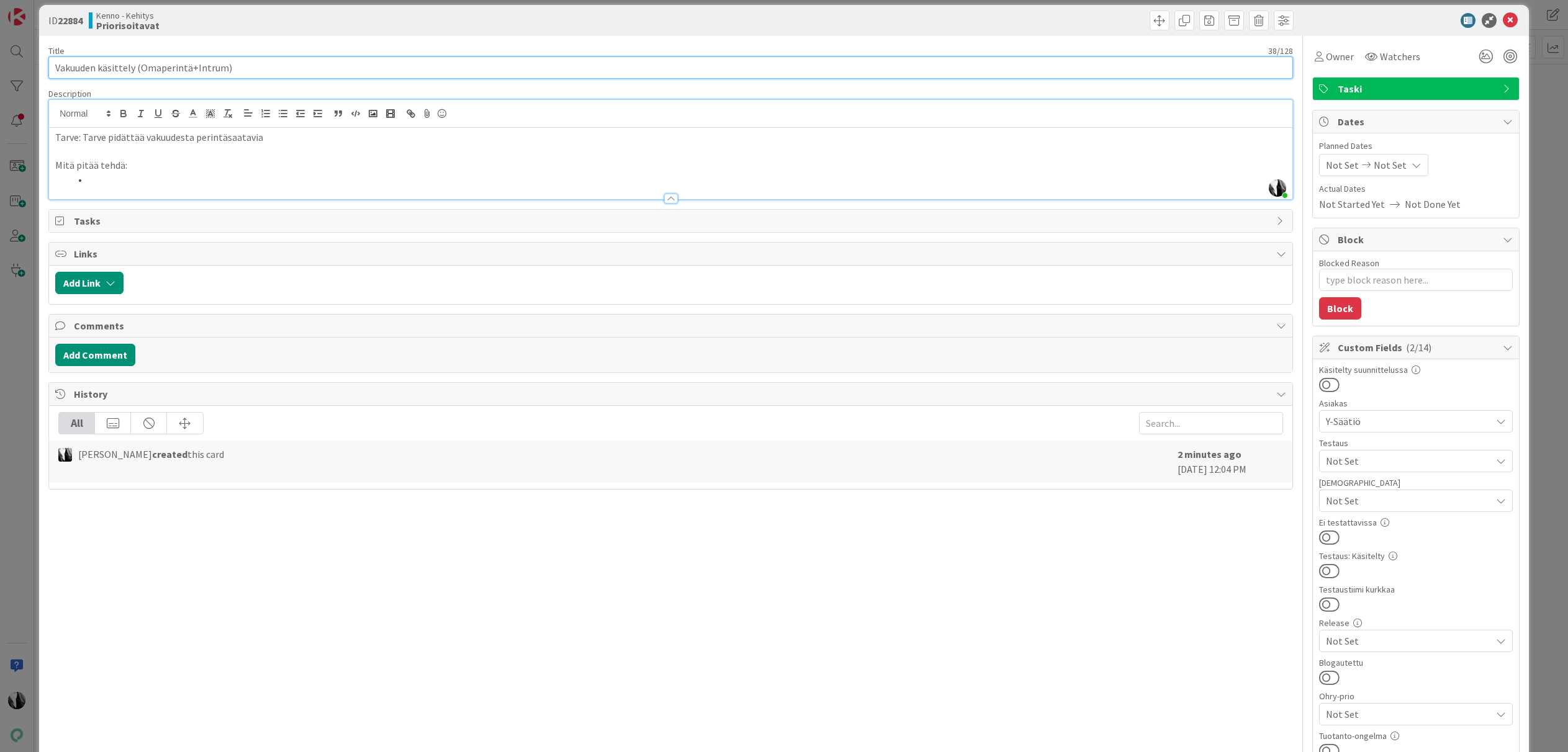
type input "Vakuuden käsittely (Omaperintä+Intrum)"
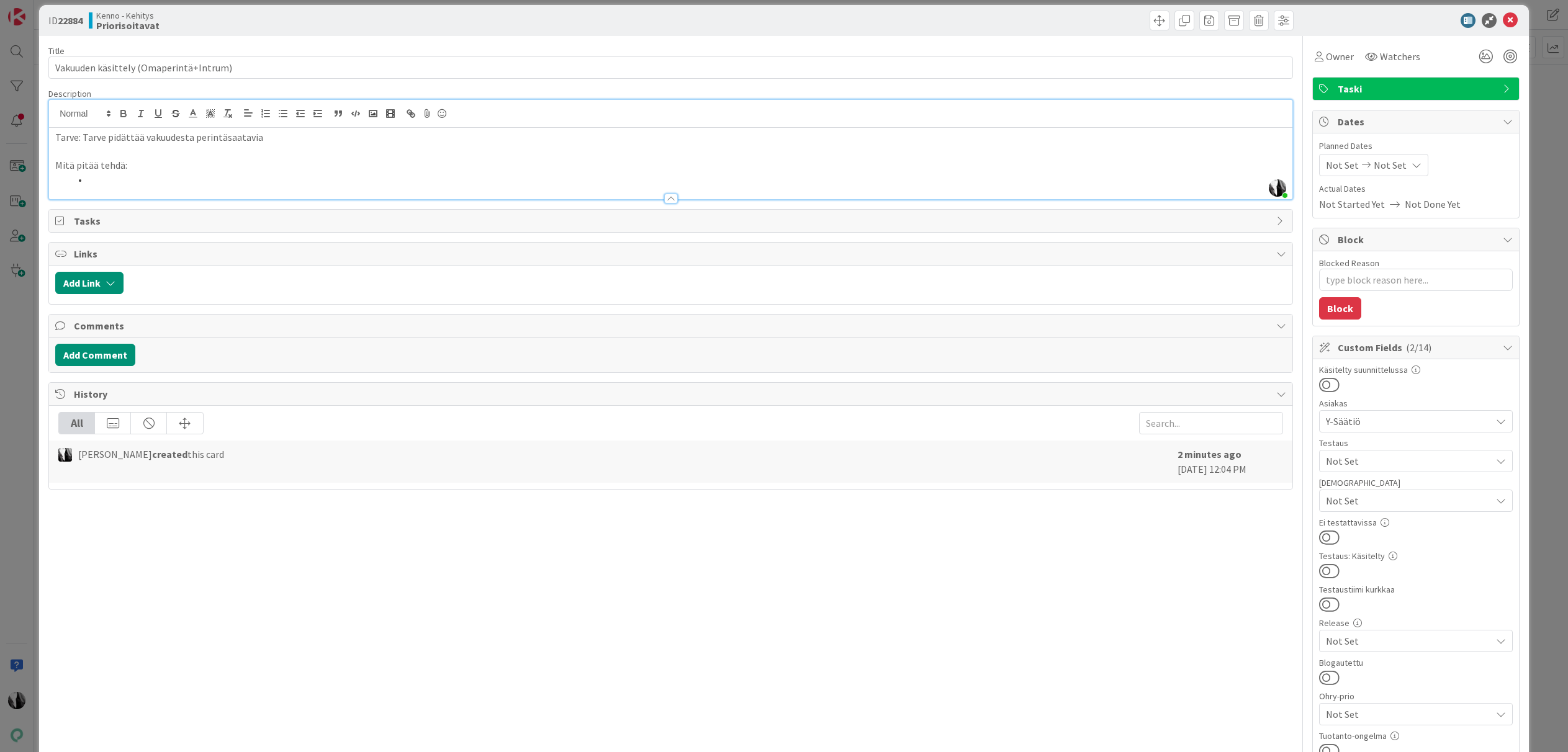
click at [105, 182] on li at bounding box center [678, 180] width 1216 height 14
click at [167, 167] on p "Mitä pitää tehdä:" at bounding box center [670, 165] width 1231 height 14
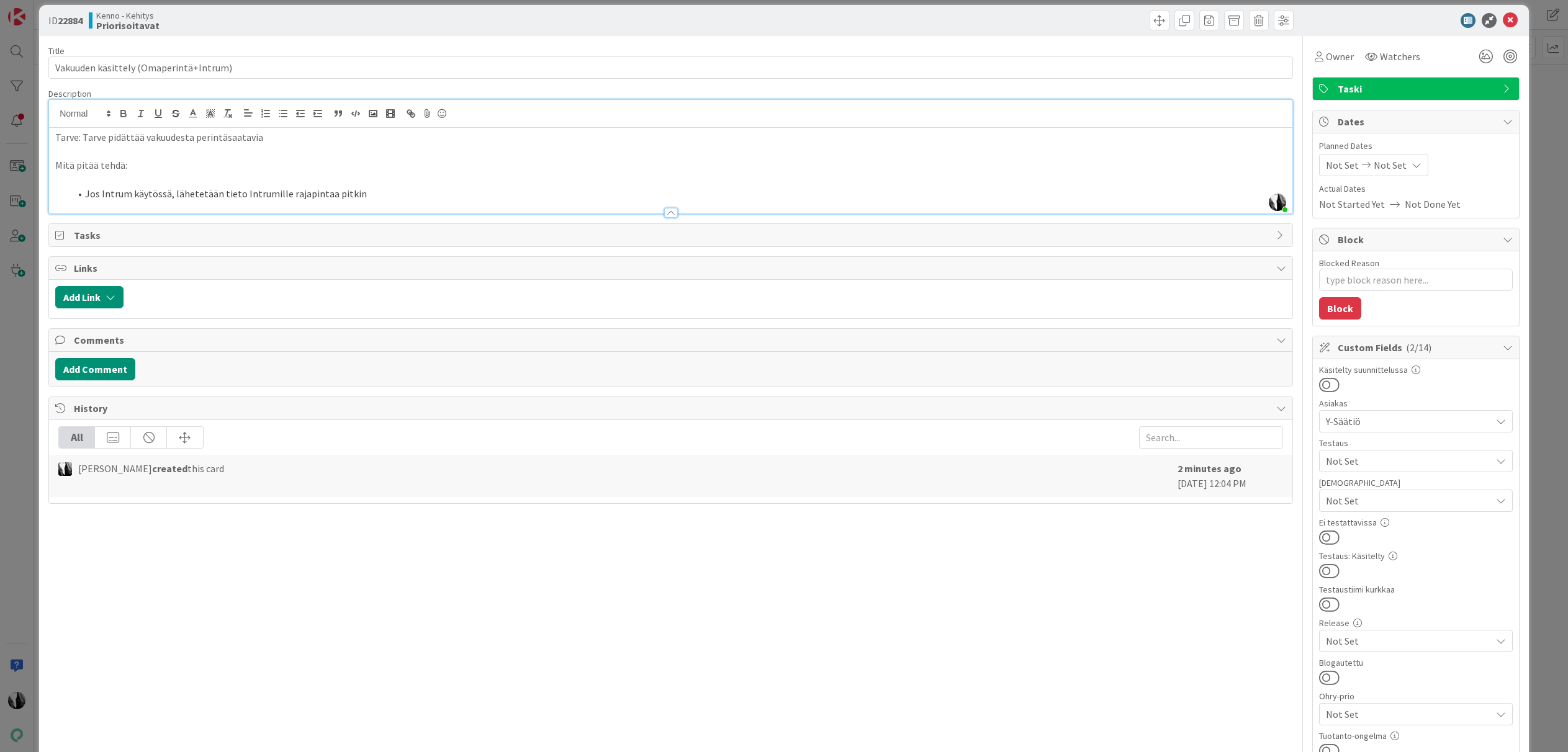
scroll to position [12, 0]
click at [282, 110] on icon "button" at bounding box center [283, 114] width 11 height 11
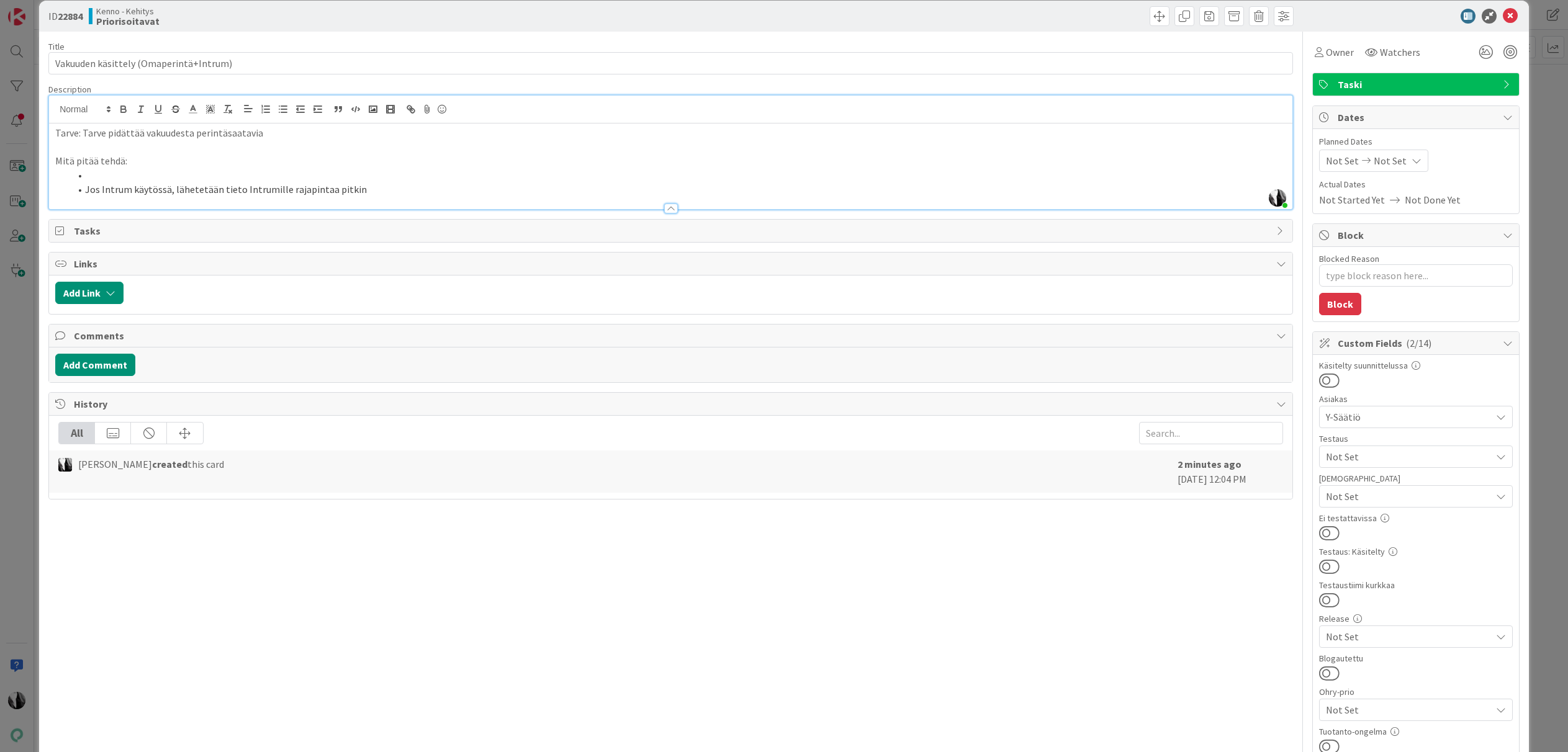
click at [103, 172] on li at bounding box center [678, 175] width 1216 height 14
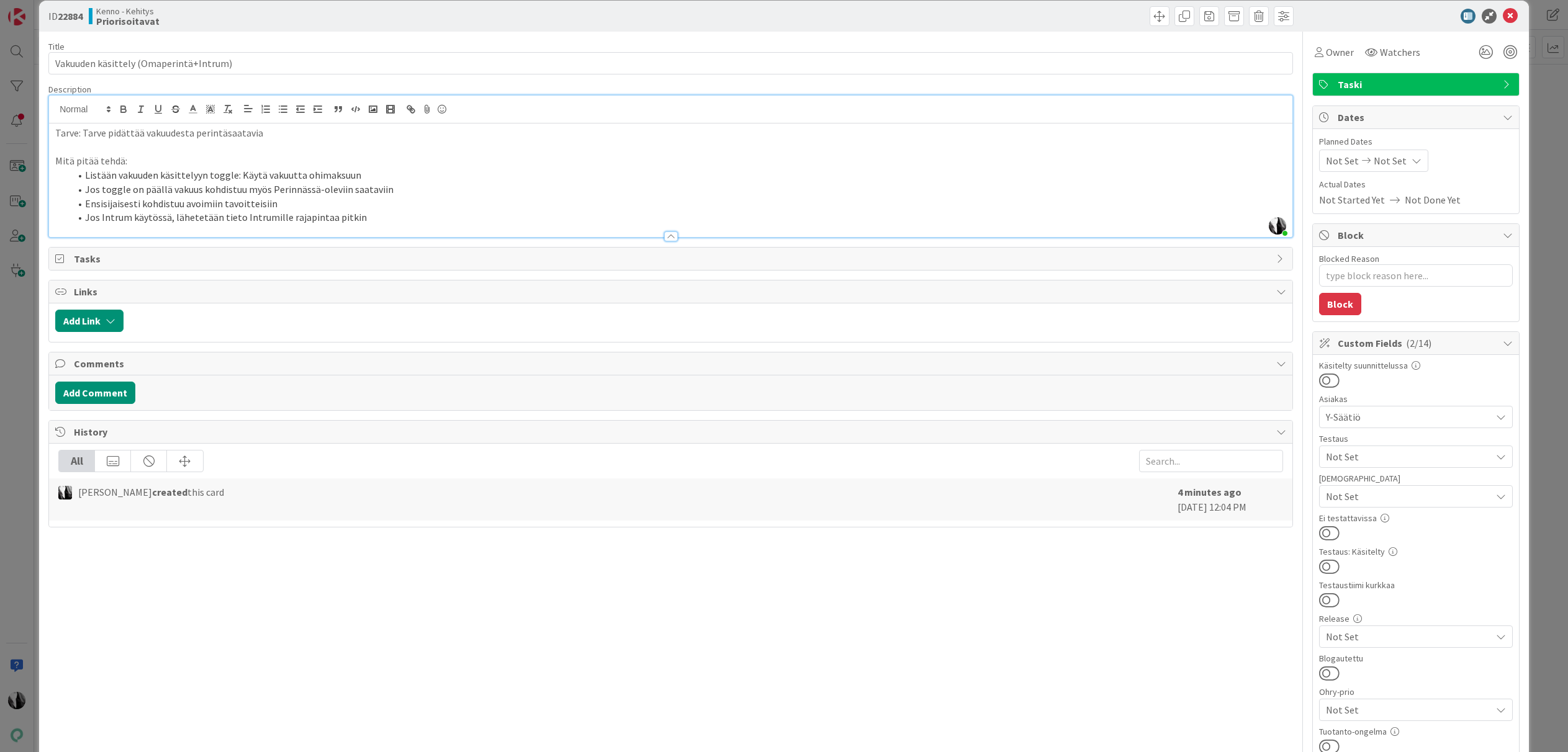
drag, startPoint x: 137, startPoint y: 204, endPoint x: 205, endPoint y: 201, distance: 68.1
click at [137, 204] on li "Ensisijaisesti kohdistuu avoimiin tavoitteisiin" at bounding box center [678, 203] width 1216 height 14
drag, startPoint x: 84, startPoint y: 203, endPoint x: 301, endPoint y: 206, distance: 217.0
click at [301, 206] on li "Ensisijaisesti vakuus kohdistuu avoimiin tavoitteisiin" at bounding box center [678, 203] width 1216 height 14
click at [362, 173] on li "Listään vakuuden käsittelyyn toggle: Käytä vakuutta ohimaksuun" at bounding box center [678, 175] width 1216 height 14
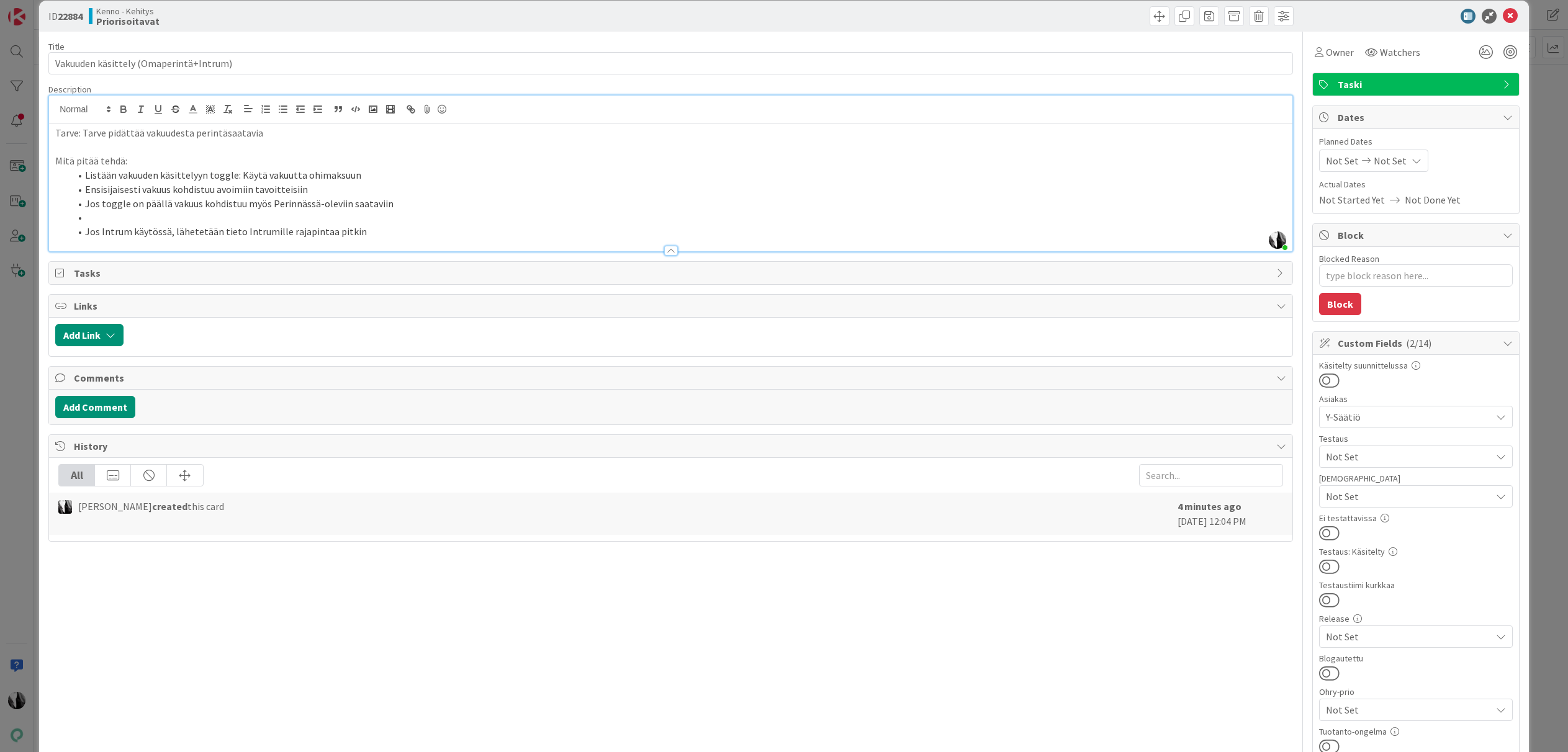
click at [159, 216] on li at bounding box center [678, 217] width 1216 height 14
click at [338, 190] on li "Ensisijaisesti vakuus kohdistuu avoimiin tavoitteisiin" at bounding box center [678, 189] width 1216 height 14
click at [406, 209] on li "Jos toggle on päällä vakuus kohdistuu myös Perinnässä-oleviin saataviin" at bounding box center [678, 203] width 1216 height 14
click at [385, 204] on li "Jos toggle on päällä vakuus kohdistuu myös Perinnässä-oleviin saataviin (summia…" at bounding box center [678, 203] width 1216 height 14
click at [378, 229] on li "Jos Intrum käytössä, lähetetään tieto Intrumille rajapintaa pitkin" at bounding box center [678, 231] width 1216 height 14
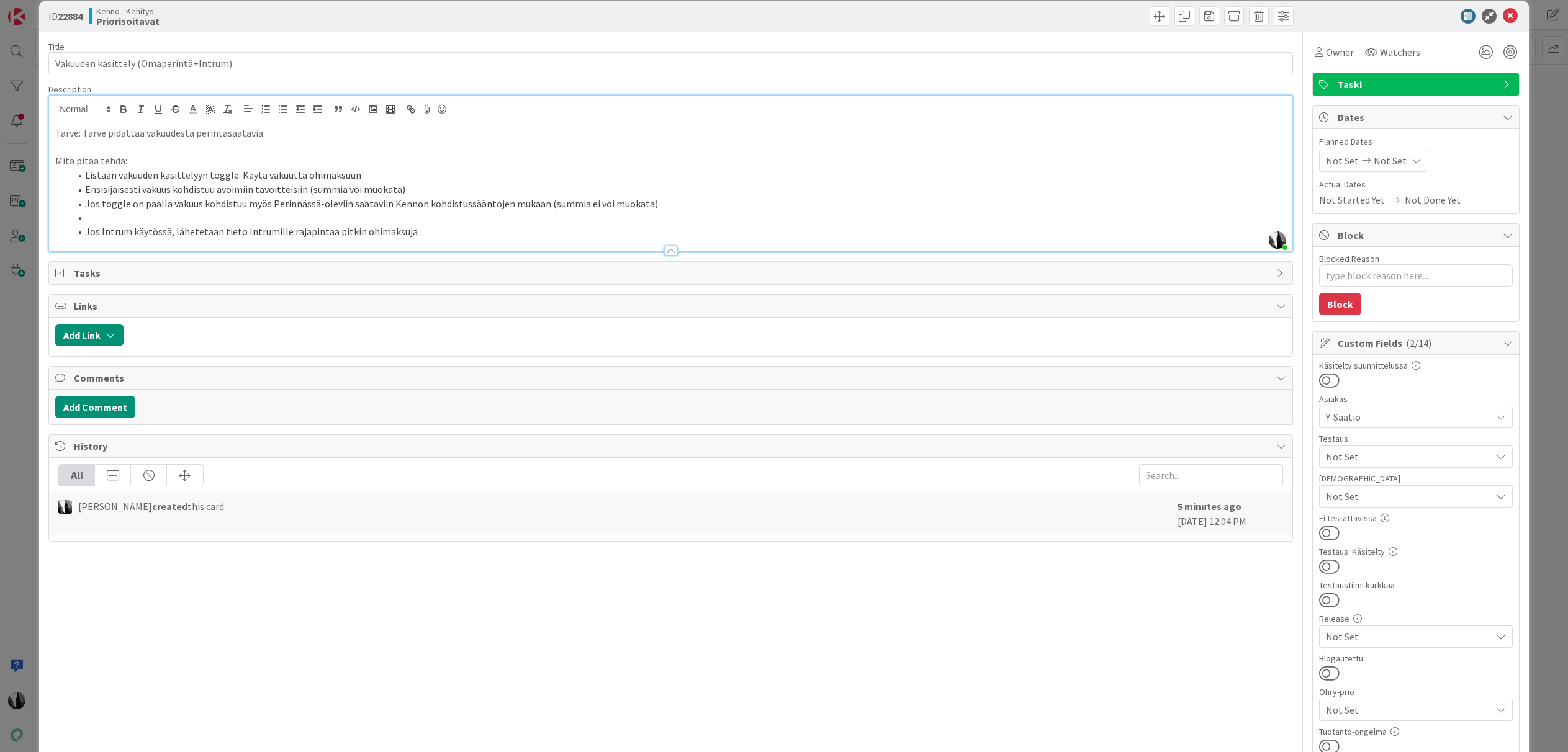
drag, startPoint x: 98, startPoint y: 218, endPoint x: 141, endPoint y: 213, distance: 43.3
click at [98, 218] on li at bounding box center [678, 217] width 1216 height 14
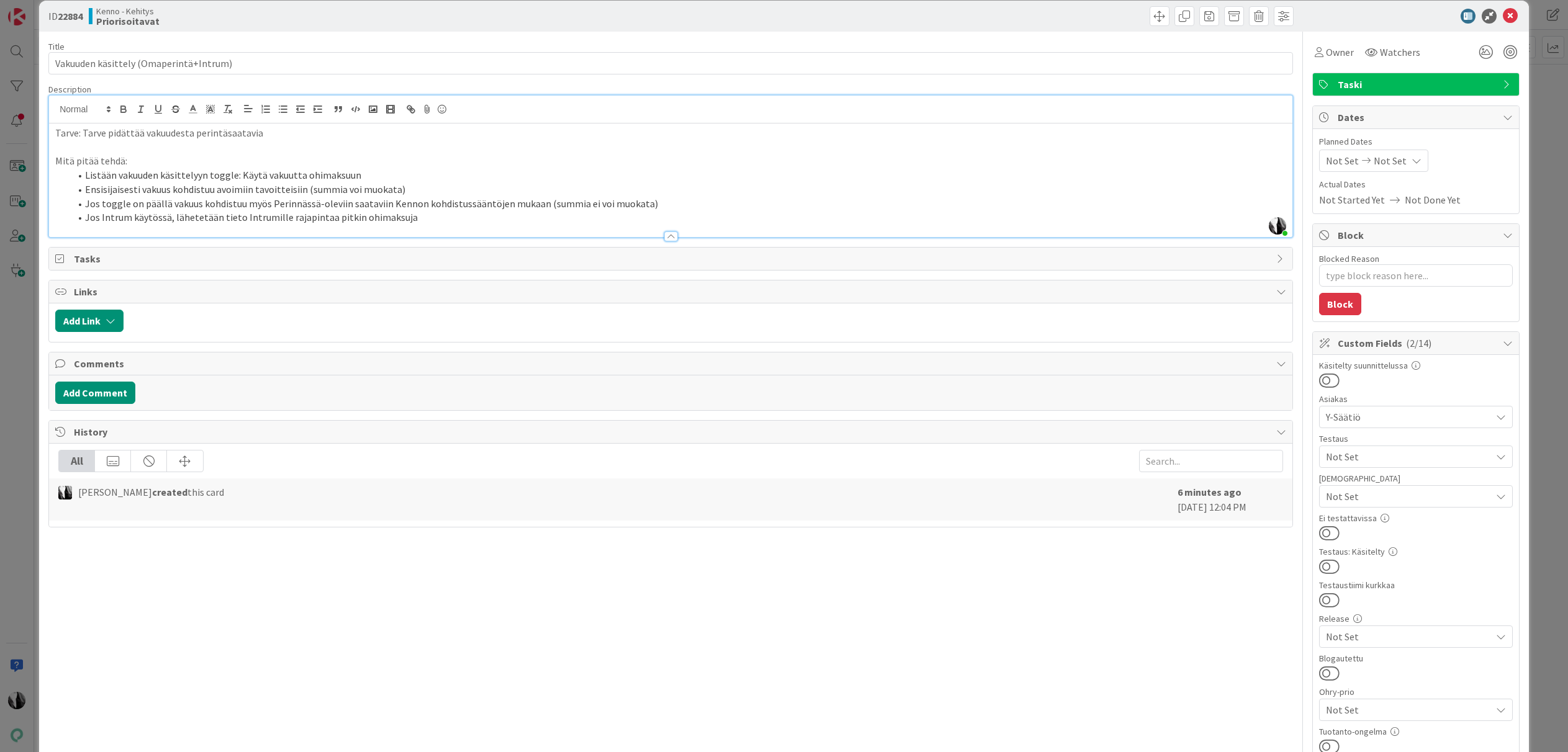
click at [446, 221] on li "Jos Intrum käytössä, lähetetään tieto Intrumille rajapintaa pitkin ohimaksuja" at bounding box center [678, 217] width 1216 height 14
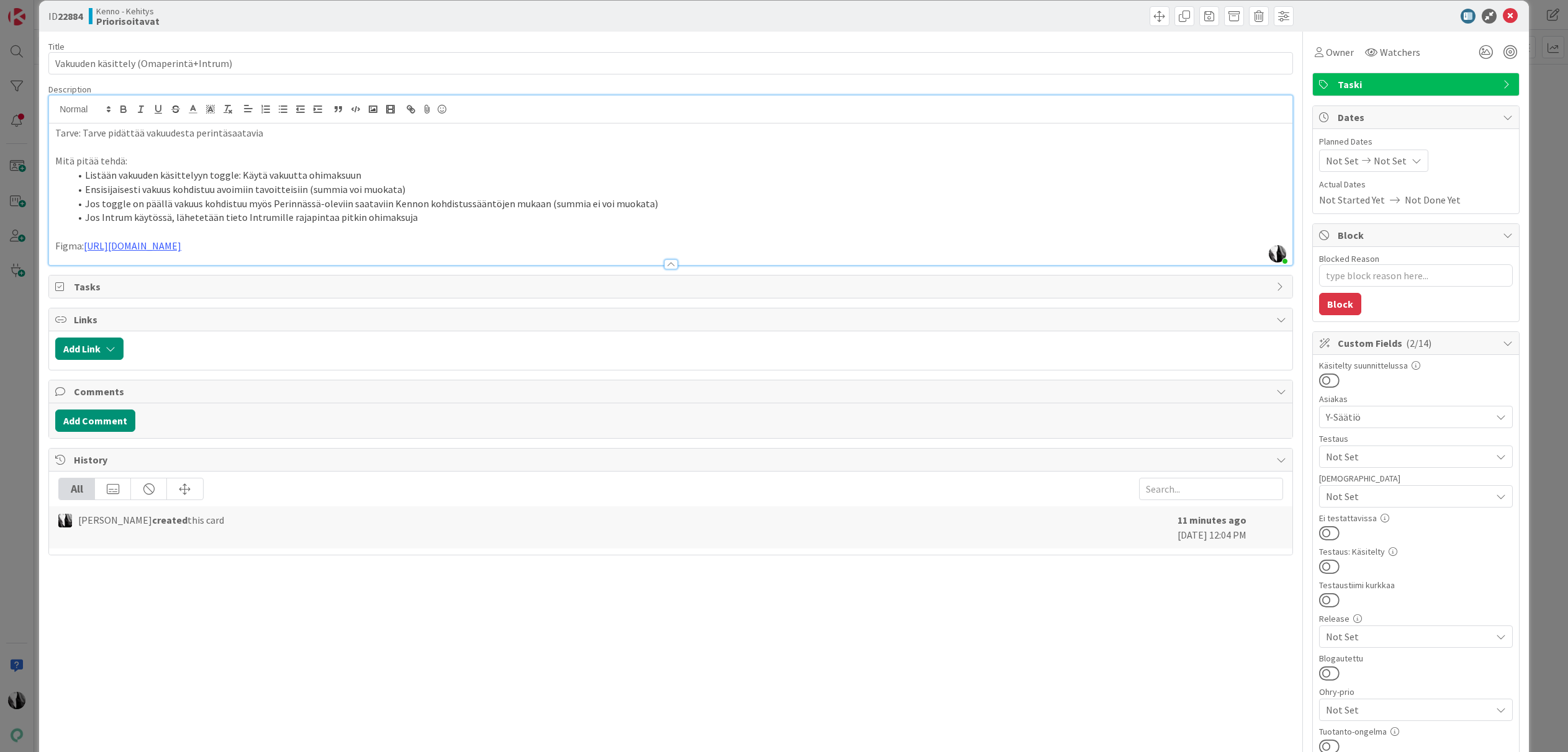
click at [428, 189] on li "Ensisijaisesti vakuus kohdistuu avoimiin tavoitteisiin (summia voi muokata)" at bounding box center [678, 189] width 1216 height 14
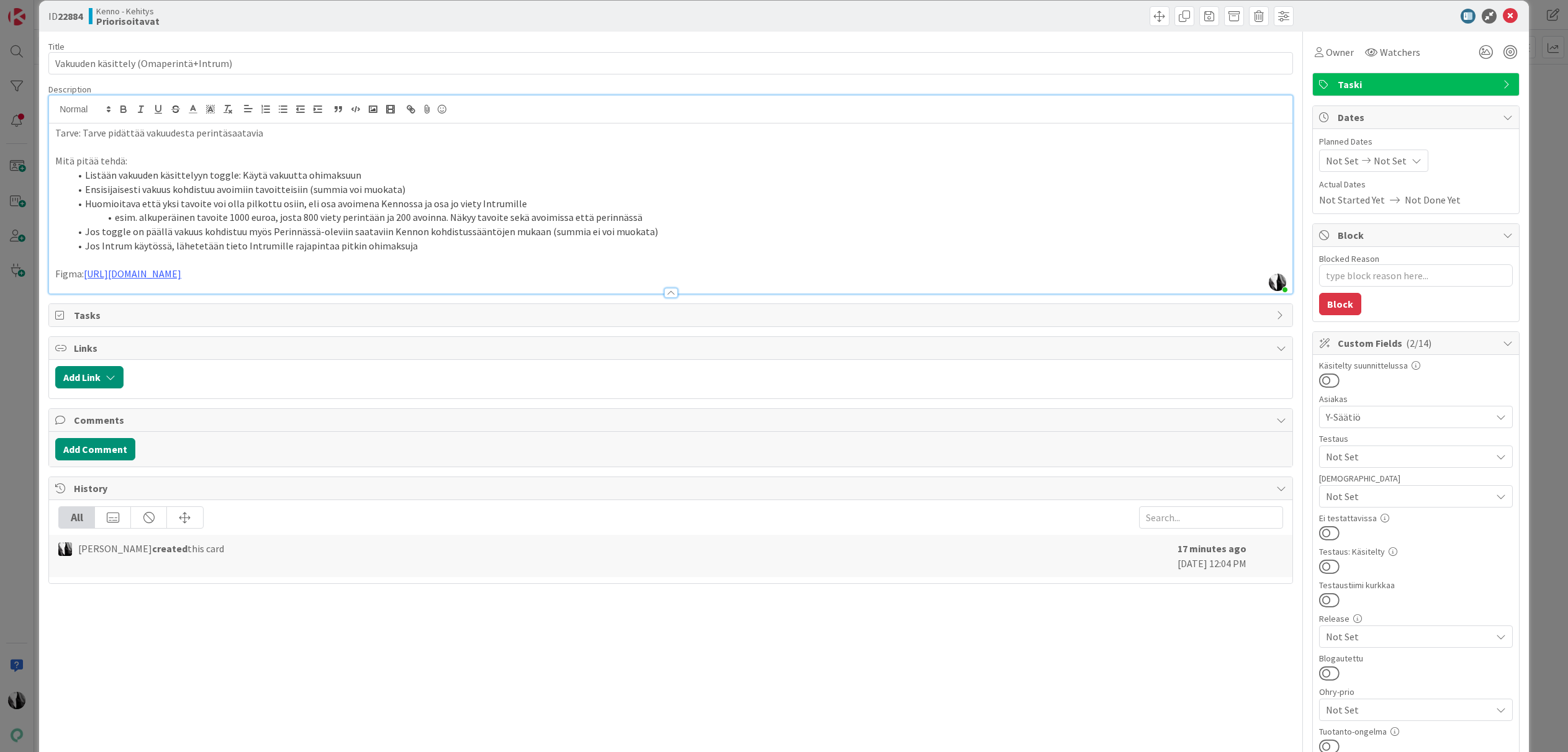
click at [609, 277] on p "Figma: https://www.figma.com/design/s06ePFuGvSFkRRSBp8p43G/Reskontra?node-id=22…" at bounding box center [670, 274] width 1231 height 14
click at [182, 274] on link "https://www.figma.com/design/s06ePFuGvSFkRRSBp8p43G/Reskontra?node-id=22977-690…" at bounding box center [132, 273] width 97 height 12
click at [341, 296] on link "https://www.figma.com/design/s06ePFuGvSFkRRSBp8p43G/Reskontra?node-id=22977-690…" at bounding box center [298, 298] width 85 height 16
click at [643, 214] on li "esim. alkuperäinen tavoite 1000 euroa, josta 800 viety perintään ja 200 avoinna…" at bounding box center [678, 217] width 1216 height 14
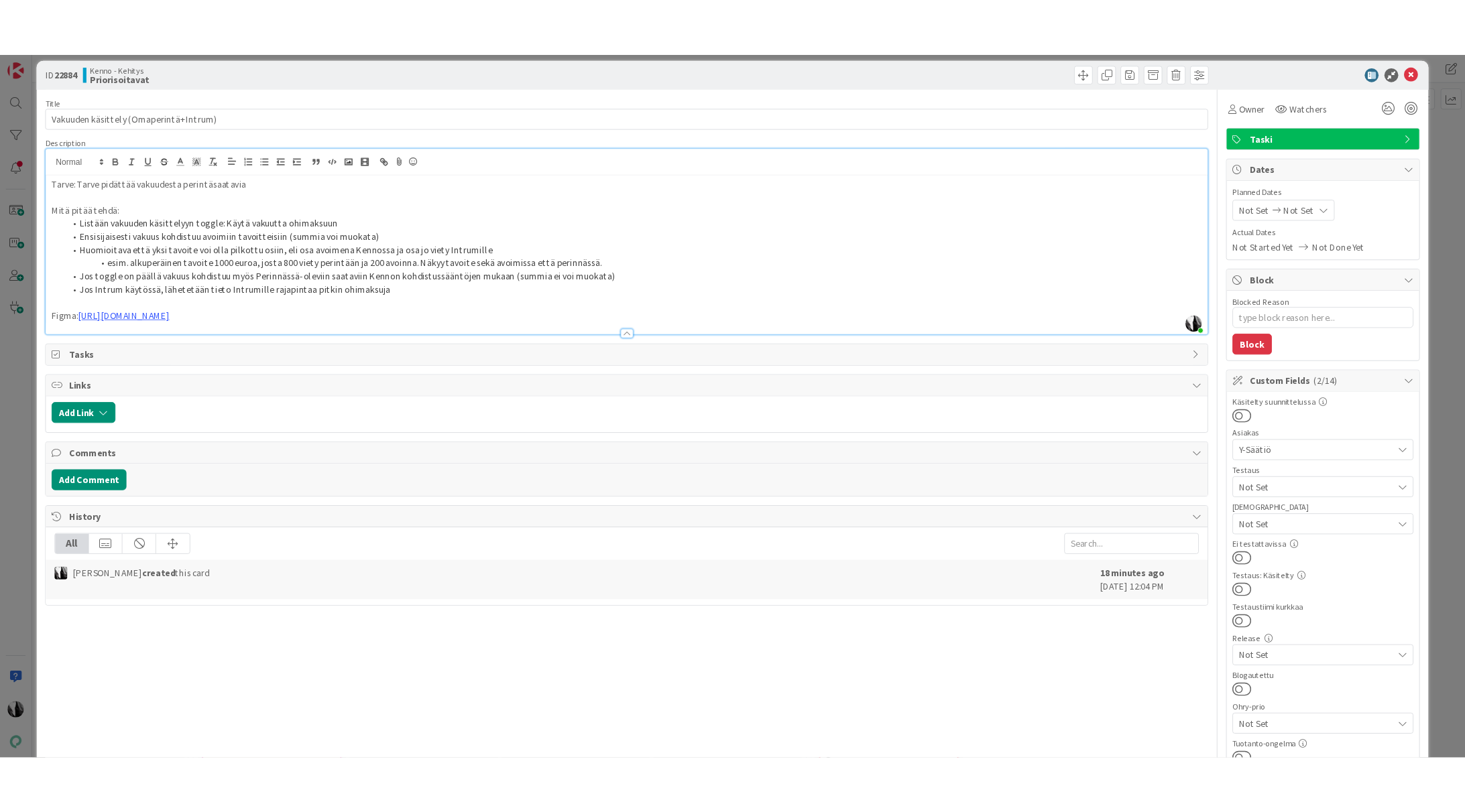
scroll to position [14, 0]
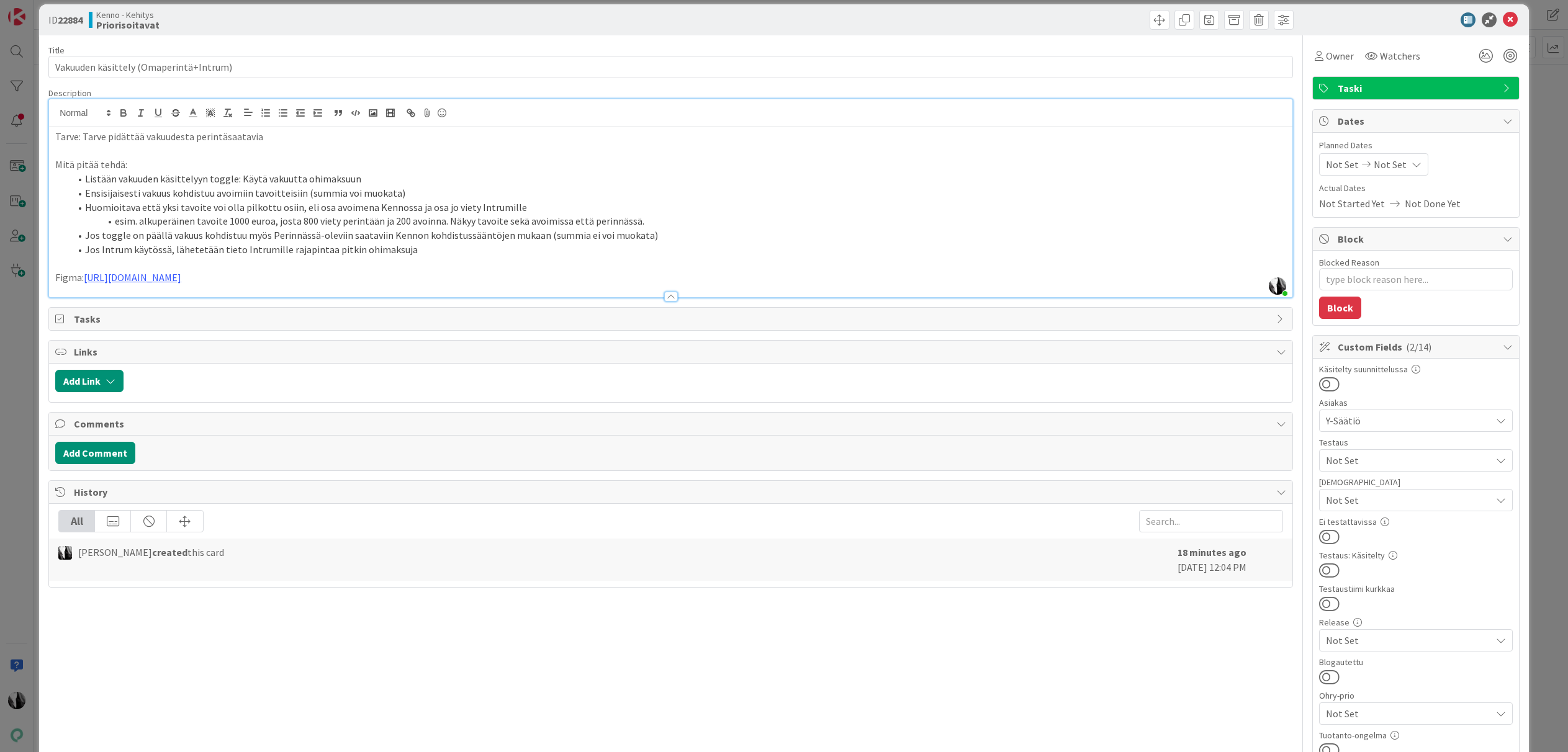
click at [694, 264] on p at bounding box center [670, 263] width 1231 height 14
drag, startPoint x: 398, startPoint y: 252, endPoint x: 443, endPoint y: 250, distance: 45.0
click at [398, 252] on li "Jos Intrum käytössä, lähetetään tieto Intrumille rajapintaa pitkin ohimaksuja" at bounding box center [678, 250] width 1216 height 14
click at [296, 136] on p "Tarve: Tarve pidättää vakuudesta perintäsaatavia" at bounding box center [670, 137] width 1231 height 14
click at [97, 180] on li "Listään vakuuden käsittelyyn toggle: Käytä vakuutta ohimaksuun" at bounding box center [678, 179] width 1216 height 14
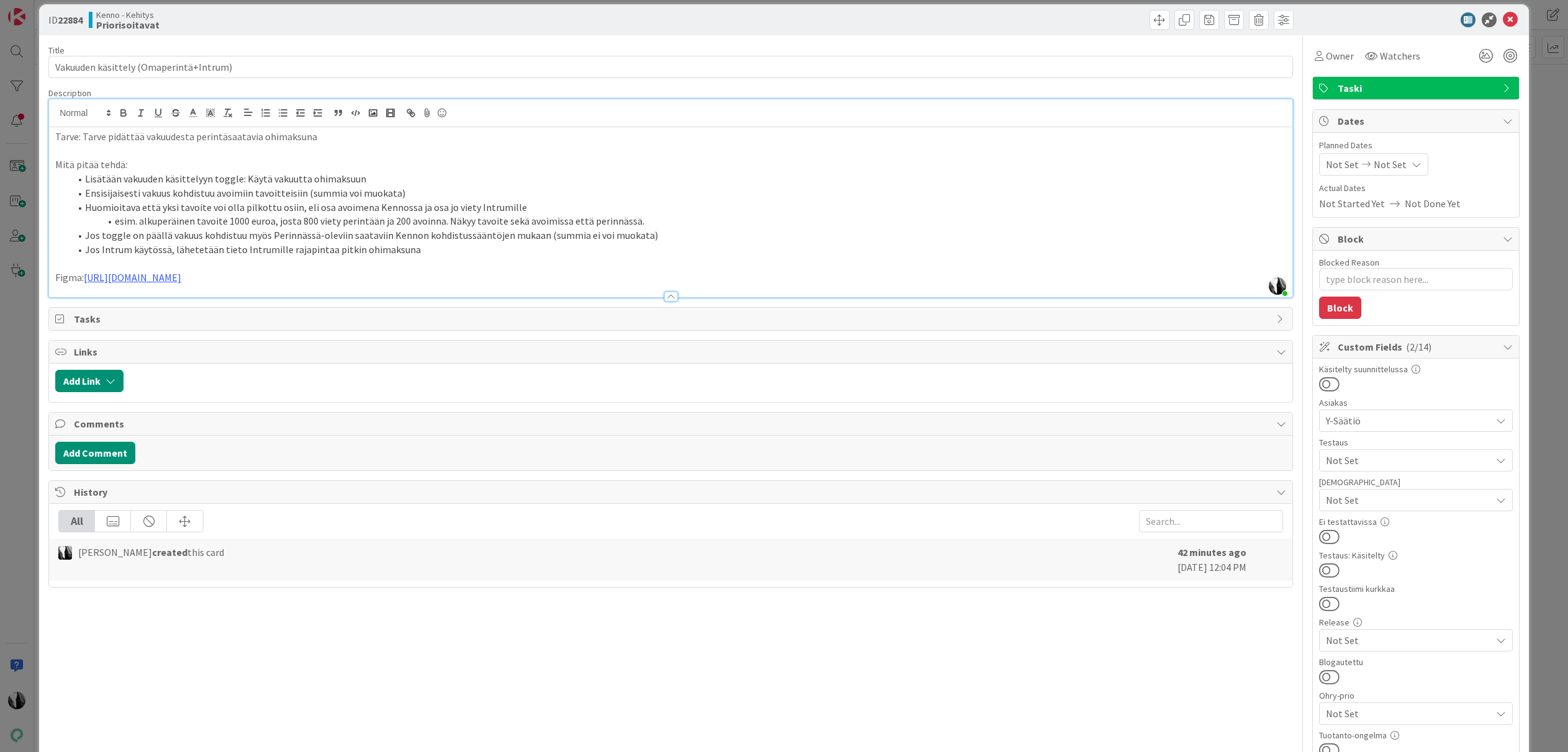
click at [475, 259] on p at bounding box center [670, 263] width 1231 height 14
click at [462, 251] on li "Jos Intrum käytössä, lähetetään tieto Intrumille rajapintaa pitkin ohimaksuna" at bounding box center [678, 250] width 1216 height 14
type textarea "x"
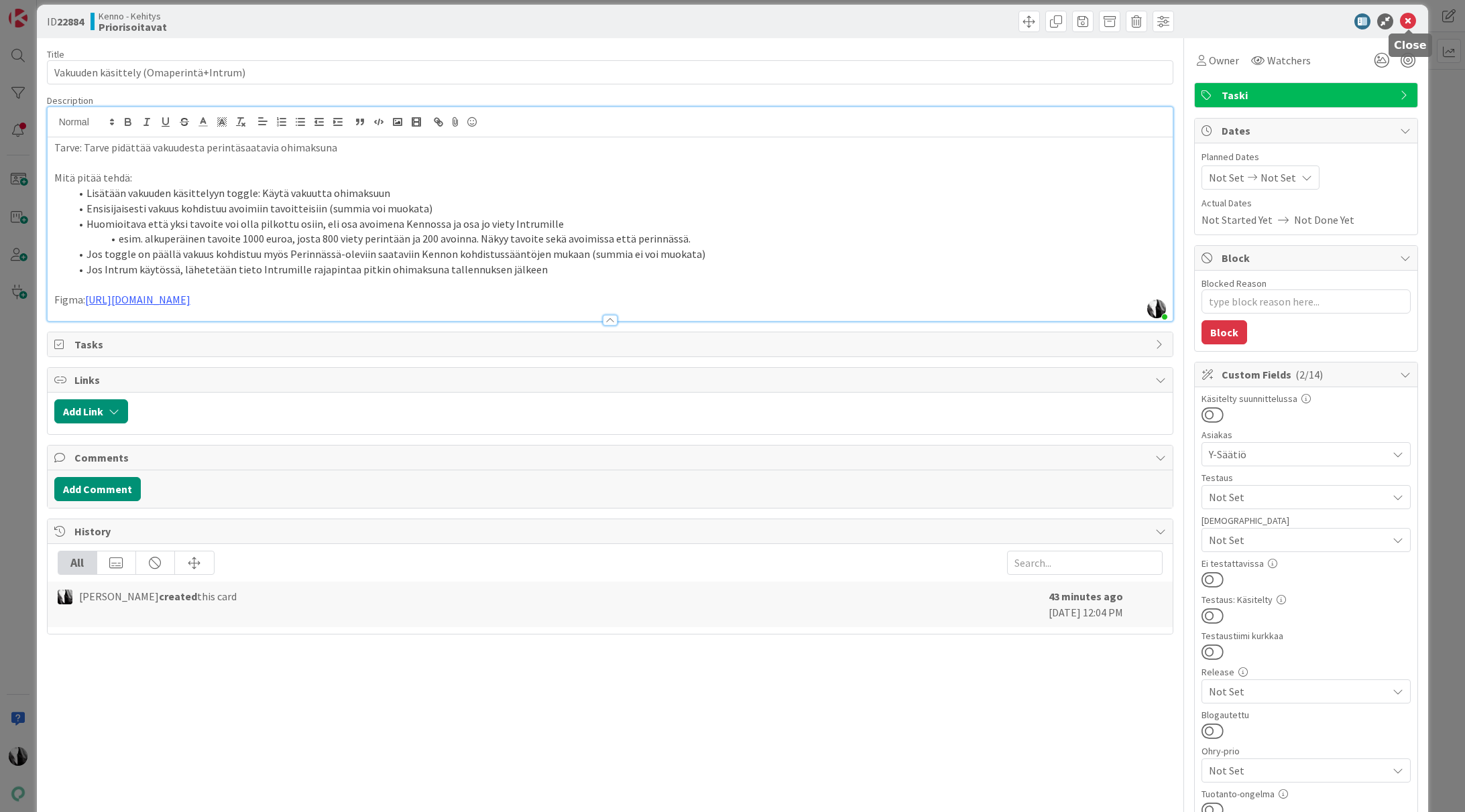
click at [1410, 19] on icon at bounding box center [1408, 21] width 16 height 16
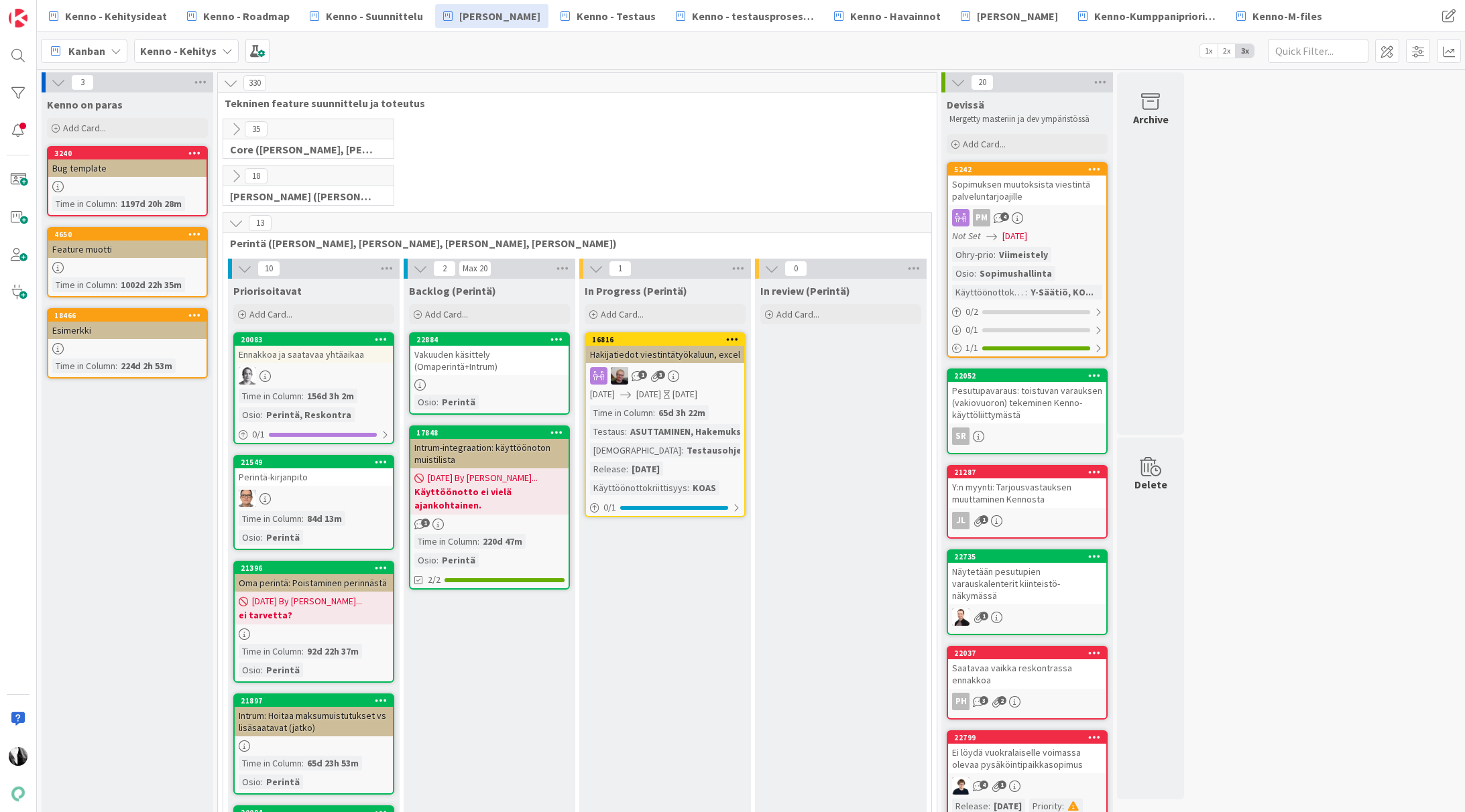
drag, startPoint x: 313, startPoint y: 381, endPoint x: 480, endPoint y: 797, distance: 448.3
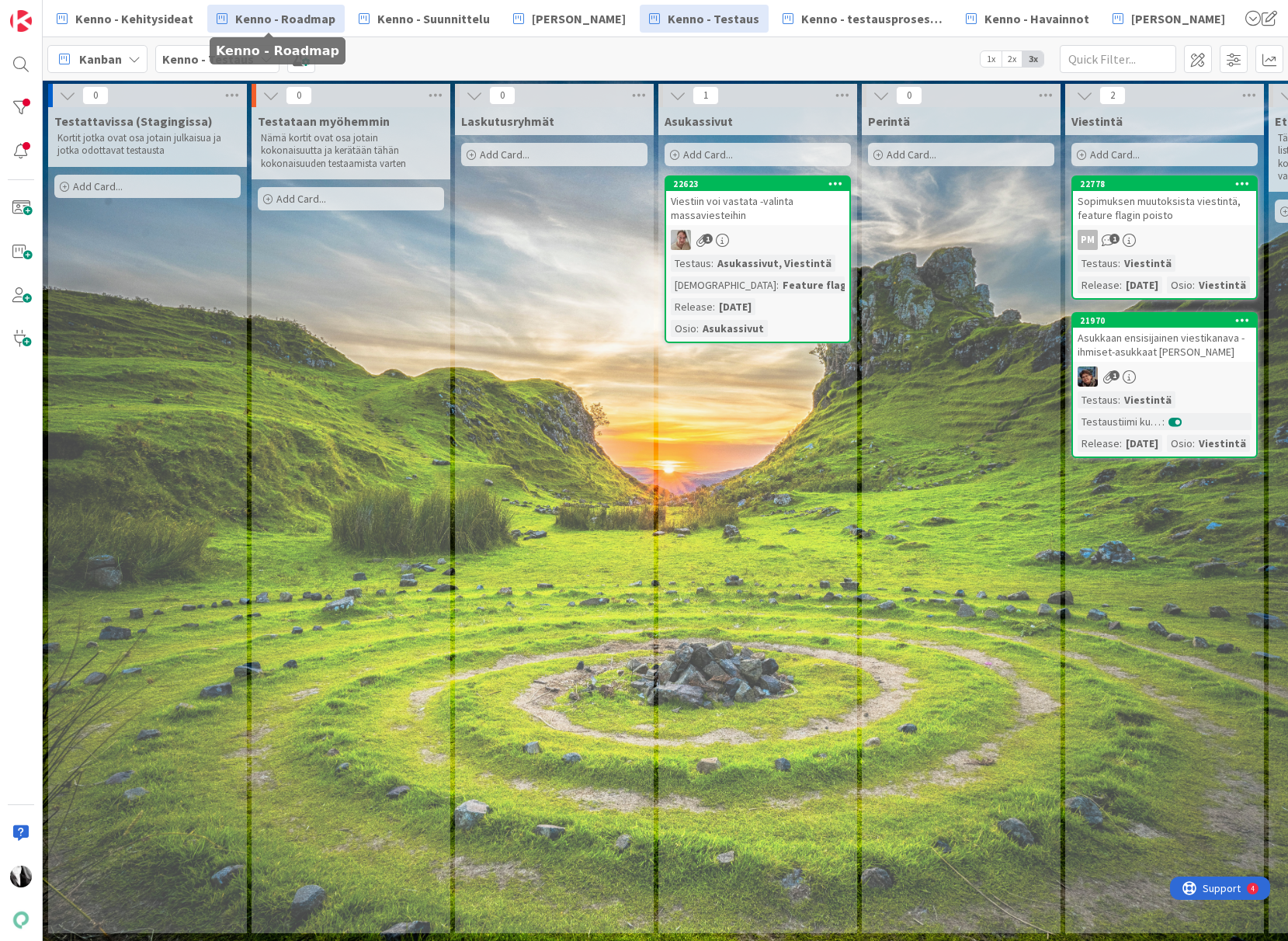
click at [283, 22] on span "Kenno - Roadmap" at bounding box center [286, 19] width 100 height 19
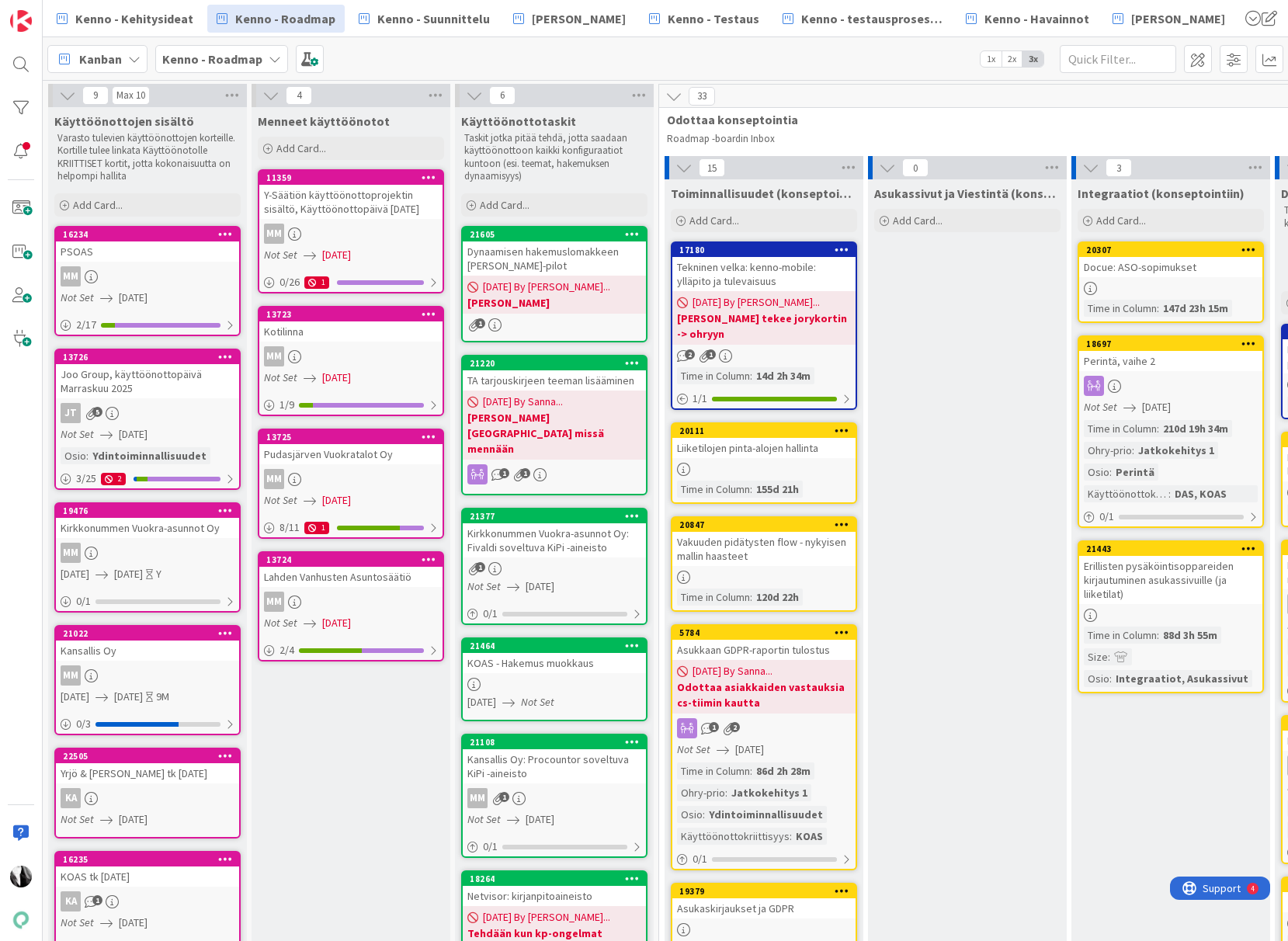
scroll to position [1, 59]
